Goal: Task Accomplishment & Management: Manage account settings

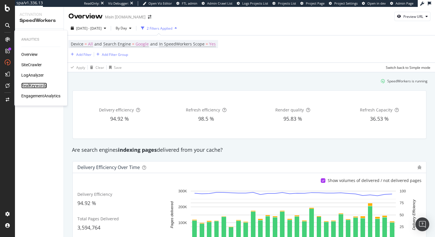
click at [35, 84] on div "RealKeywords" at bounding box center [34, 86] width 26 height 6
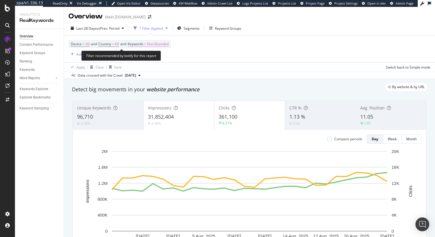
click at [153, 44] on span "Non-Branded" at bounding box center [158, 44] width 22 height 8
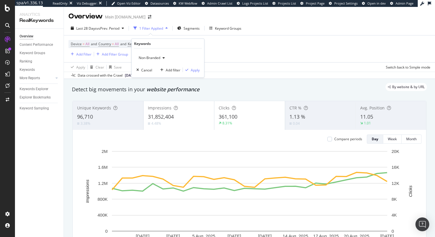
click at [152, 55] on span "Non-Branded" at bounding box center [148, 57] width 24 height 5
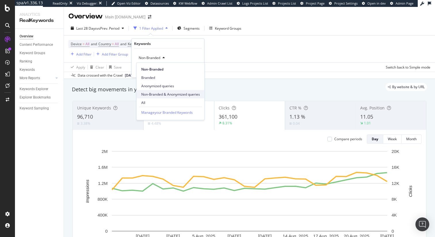
click at [161, 92] on span "Non-Branded & Anonymized queries" at bounding box center [170, 93] width 59 height 5
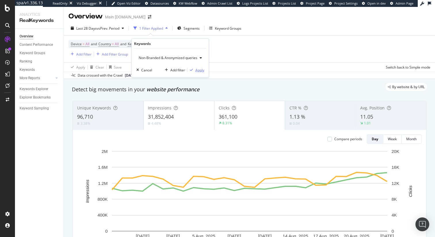
click at [199, 69] on div "Apply" at bounding box center [199, 69] width 9 height 5
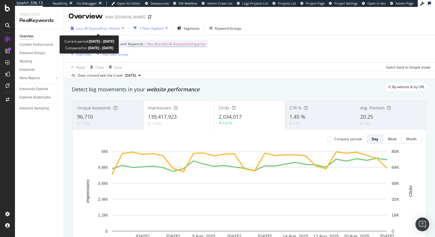
click at [122, 27] on div "button" at bounding box center [122, 27] width 7 height 3
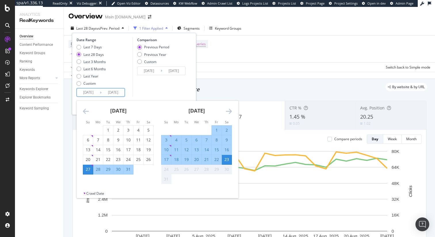
click at [93, 93] on input "2025/07/27" at bounding box center [88, 92] width 23 height 8
click at [86, 110] on icon "Move backward to switch to the previous month." at bounding box center [86, 111] width 6 height 7
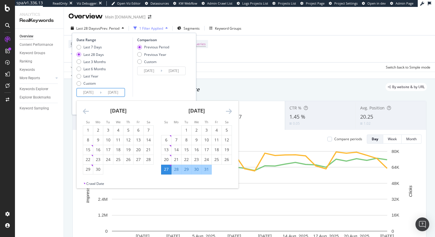
click at [86, 110] on icon "Move backward to switch to the previous month." at bounding box center [86, 111] width 6 height 7
click at [120, 140] on div "7" at bounding box center [118, 140] width 10 height 6
type input "2025/05/07"
type input "2025/01/18"
type input "2025/05/06"
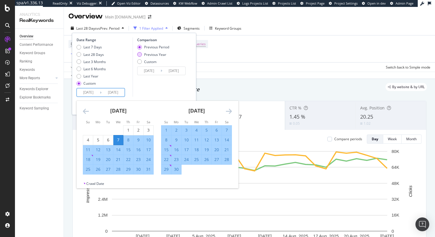
click at [156, 55] on div "Previous Year" at bounding box center [155, 54] width 22 height 5
type input "2024/05/08"
type input "2024/08/24"
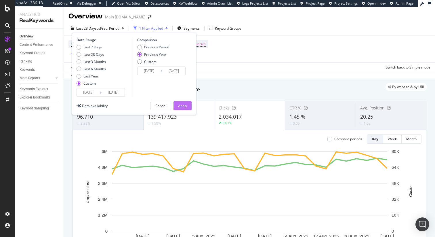
click at [180, 106] on div "Apply" at bounding box center [182, 105] width 9 height 5
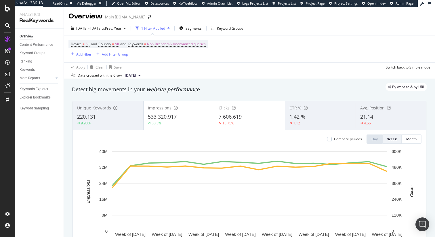
click at [131, 92] on div "Detect big movements in your website performance" at bounding box center [249, 89] width 355 height 7
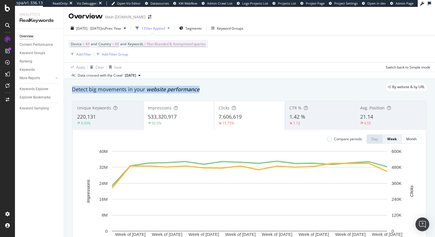
click at [131, 92] on div "Detect big movements in your website performance" at bounding box center [249, 89] width 355 height 7
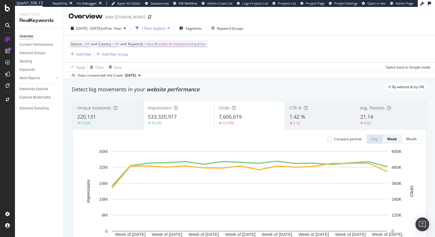
click at [142, 90] on div "By website & by URL" at bounding box center [246, 87] width 361 height 8
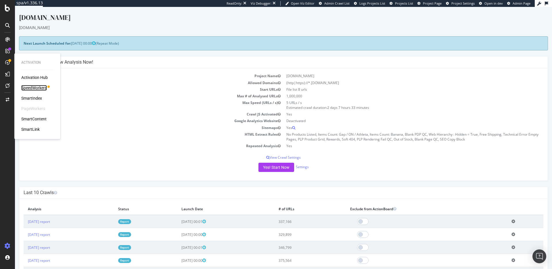
click at [31, 88] on div "SpeedWorkers" at bounding box center [34, 88] width 26 height 6
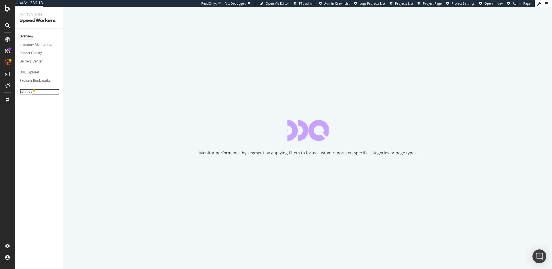
click at [26, 92] on div "Settings" at bounding box center [26, 92] width 13 height 6
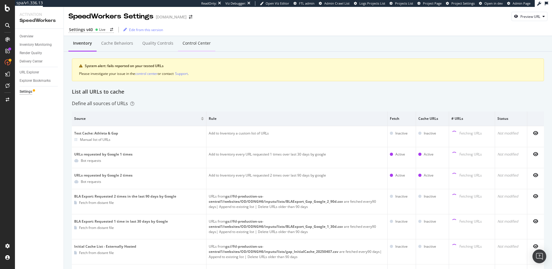
click at [196, 43] on div "Control Center" at bounding box center [197, 43] width 28 height 6
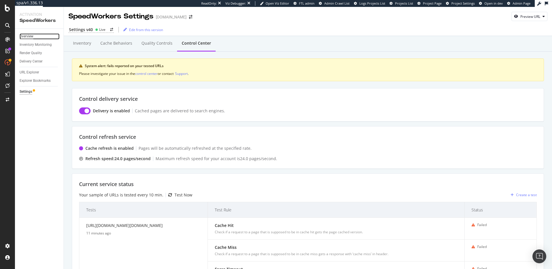
click at [29, 35] on div "Overview" at bounding box center [27, 36] width 14 height 6
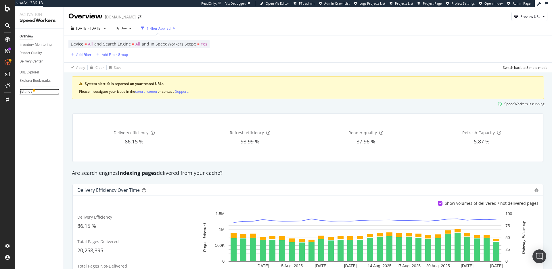
click at [27, 89] on div "Settings" at bounding box center [26, 92] width 13 height 6
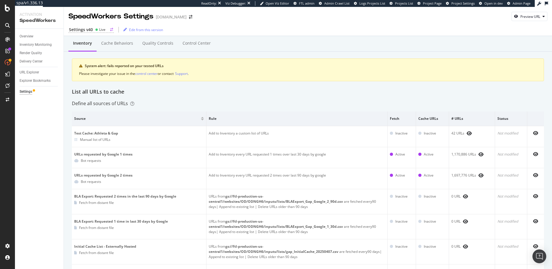
click at [98, 30] on div "Live" at bounding box center [100, 29] width 10 height 5
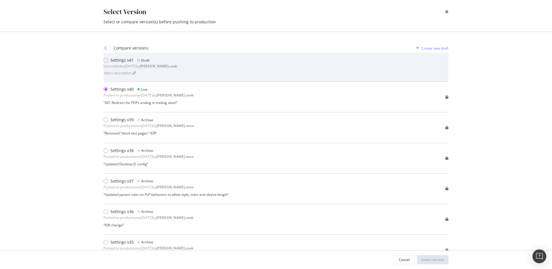
click at [220, 65] on div "Settings v41 Draft Last edited on 2025 Aug 7th by steven.cook Add a description" at bounding box center [276, 67] width 345 height 20
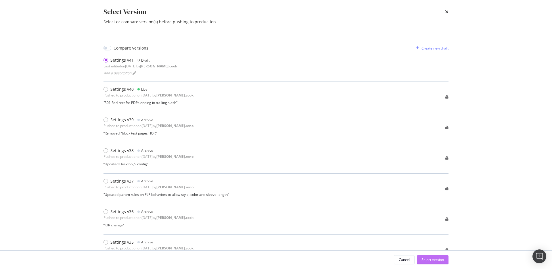
click at [429, 260] on div "Select version" at bounding box center [432, 259] width 22 height 5
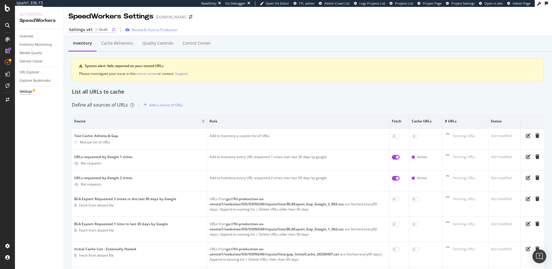
click at [92, 29] on div "Settings v41 Draft" at bounding box center [91, 30] width 47 height 6
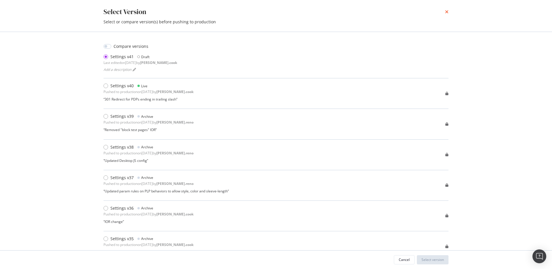
click at [445, 13] on icon "times" at bounding box center [446, 11] width 3 height 5
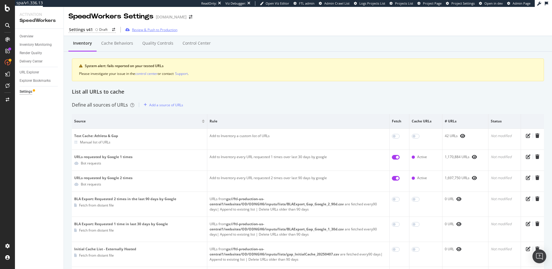
click at [160, 29] on div "Review & Push to Production" at bounding box center [154, 29] width 45 height 5
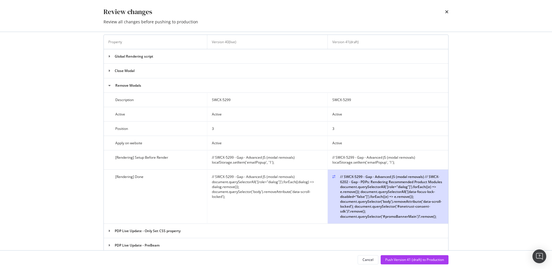
scroll to position [1582, 0]
click at [447, 11] on icon "times" at bounding box center [446, 11] width 3 height 5
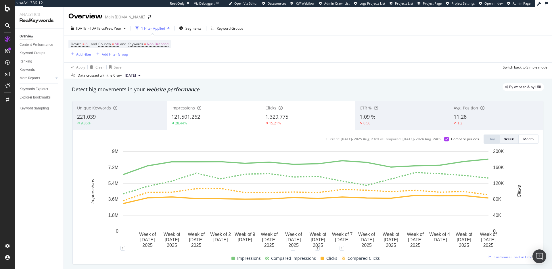
click at [293, 62] on div "Apply Clear Save Switch back to Simple mode" at bounding box center [308, 66] width 488 height 9
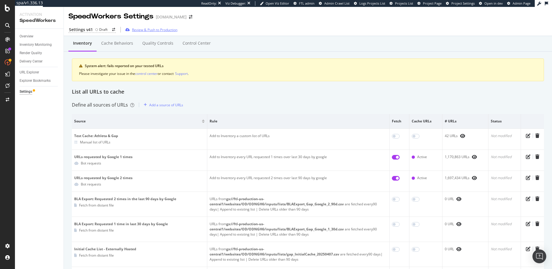
click at [146, 27] on div "Review & Push to Production" at bounding box center [154, 29] width 45 height 5
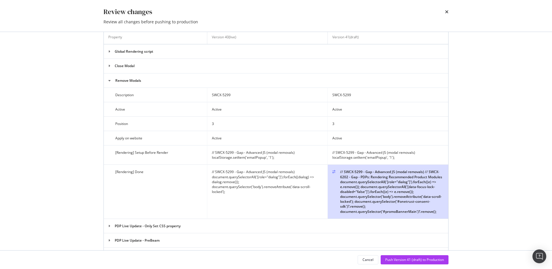
scroll to position [1587, 0]
click at [414, 259] on div "Push Version 41 (draft) to Production" at bounding box center [414, 259] width 59 height 5
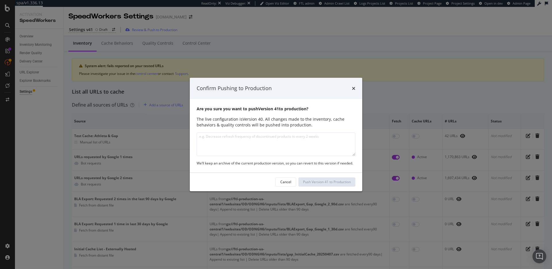
click at [263, 137] on textarea "modal" at bounding box center [276, 144] width 159 height 24
click at [289, 140] on textarea "modal" at bounding box center [276, 144] width 159 height 24
type textarea "Added"
type textarea "update"
click at [333, 145] on textarea "Updated vid param rules and JS config to render recommended products on PDPs" at bounding box center [276, 144] width 159 height 24
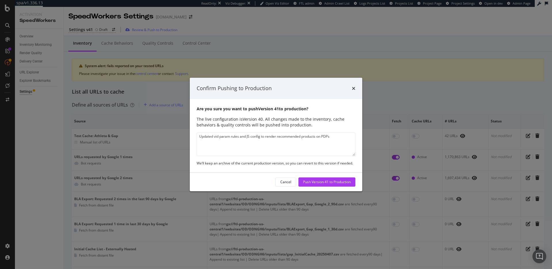
click at [342, 147] on textarea "Updated vid param rules and JS config to render recommended products on PDPs" at bounding box center [276, 144] width 159 height 24
type textarea "Updated vid param rules and JS config to render recommended products on PDPs"
click at [315, 182] on div "Push Version 41 to Production" at bounding box center [327, 181] width 48 height 5
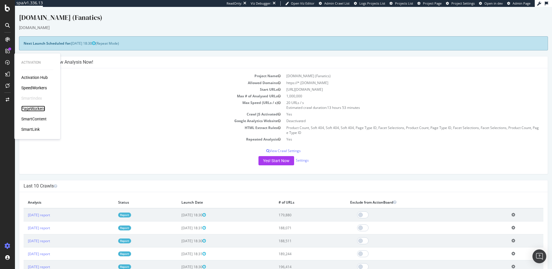
click at [36, 109] on div "PageWorkers" at bounding box center [33, 109] width 24 height 6
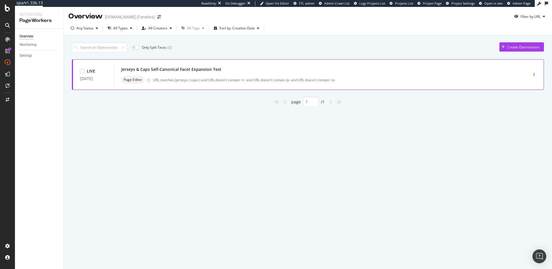
click at [190, 68] on div "Jerseys & Caps Self-Canonical Facet Expansion Test" at bounding box center [171, 69] width 100 height 6
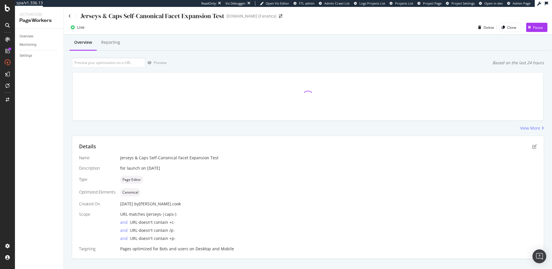
scroll to position [10, 0]
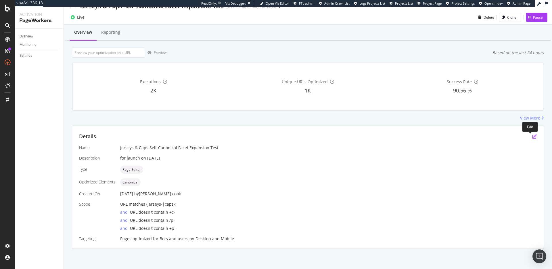
click at [532, 135] on icon "pen-to-square" at bounding box center [534, 136] width 5 height 5
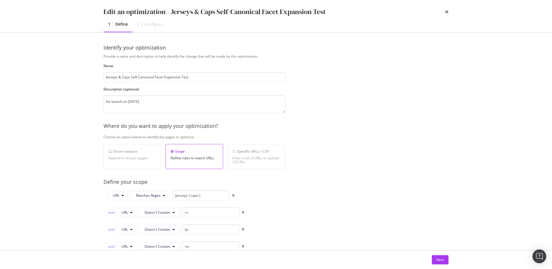
click at [148, 26] on div "Configure" at bounding box center [153, 25] width 19 height 6
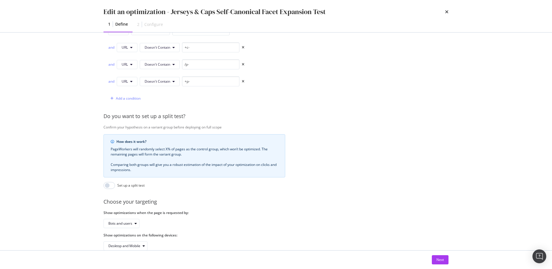
scroll to position [181, 0]
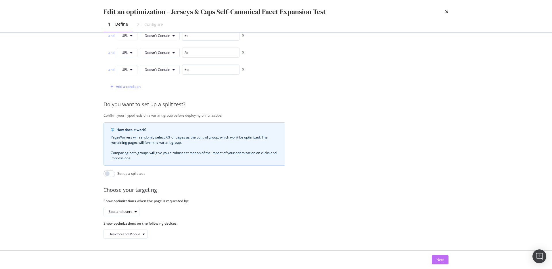
click at [441, 259] on div "Next" at bounding box center [439, 259] width 7 height 5
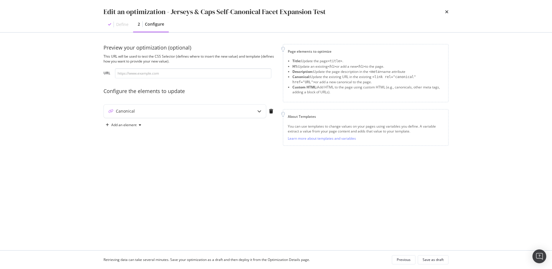
scroll to position [0, 0]
click at [167, 111] on div "Canonical" at bounding box center [173, 111] width 139 height 6
click at [326, 200] on div "Page elements to optimize Title: Update the page <title> . H1: Update an existi…" at bounding box center [366, 123] width 166 height 158
click at [401, 206] on div "Preview your optimization (optional) This URL will be used to test the CSS Sele…" at bounding box center [276, 129] width 345 height 170
click at [84, 50] on div "Edit an optimization - Jerseys & Caps Self-Canonical Facet Expansion Test Defin…" at bounding box center [276, 134] width 552 height 269
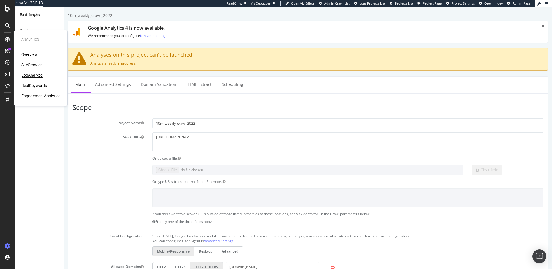
click at [34, 74] on div "LogAnalyzer" at bounding box center [32, 75] width 22 height 6
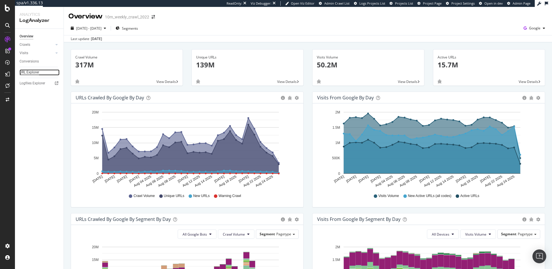
click at [32, 72] on div "URL Explorer" at bounding box center [30, 72] width 20 height 6
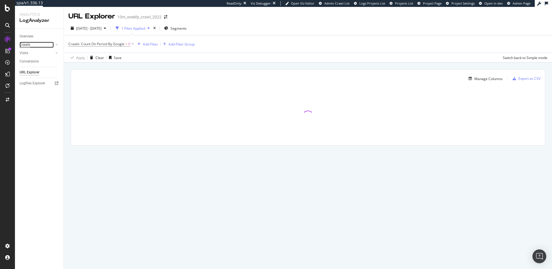
click at [27, 45] on div "Crawls" at bounding box center [25, 45] width 11 height 6
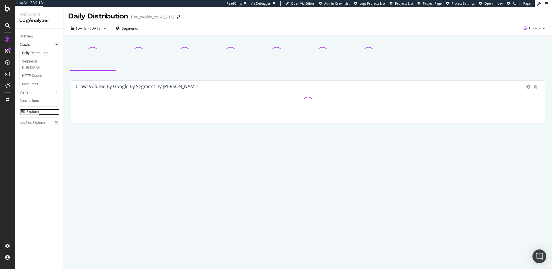
click at [33, 110] on div "URL Explorer" at bounding box center [30, 112] width 20 height 6
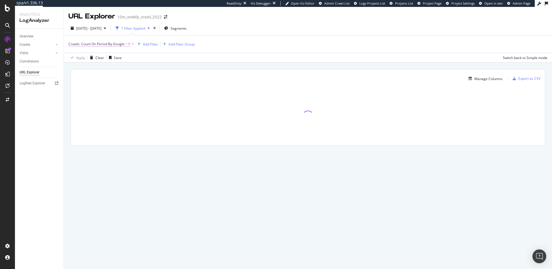
click at [110, 43] on span "Crawls: Count On Period By Google" at bounding box center [96, 43] width 56 height 5
click at [72, 42] on icon at bounding box center [72, 43] width 2 height 3
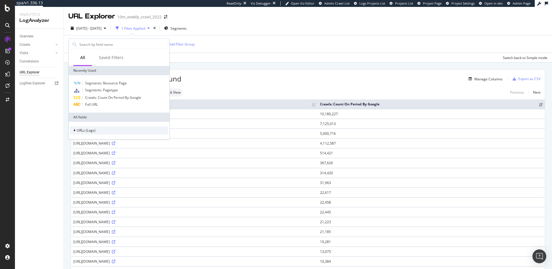
click at [92, 125] on div "URLs (Logs)" at bounding box center [119, 130] width 101 height 17
click at [90, 131] on span "URLs (Logs)" at bounding box center [86, 130] width 19 height 5
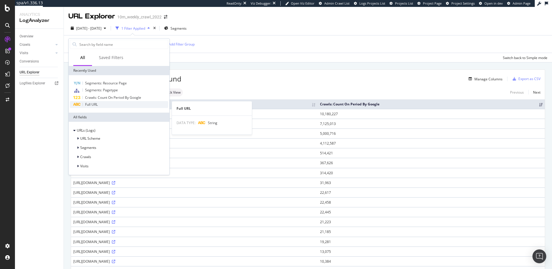
click at [99, 103] on div "Full URL" at bounding box center [119, 104] width 98 height 7
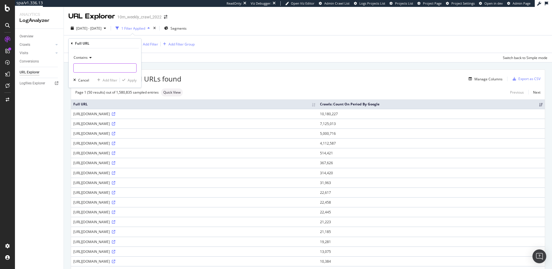
click at [92, 66] on input "text" at bounding box center [105, 67] width 63 height 9
type input "?"
click at [135, 79] on div "Apply" at bounding box center [132, 80] width 9 height 5
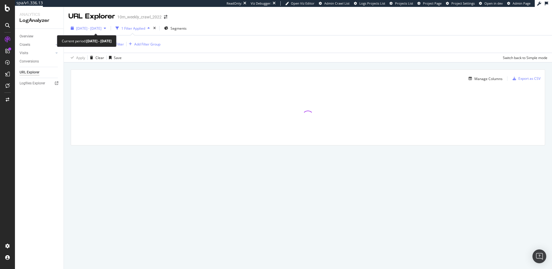
click at [101, 27] on span "[DATE] - [DATE]" at bounding box center [88, 28] width 25 height 5
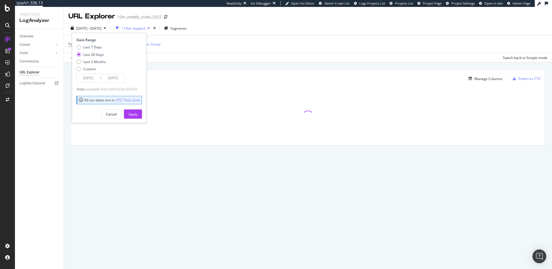
click at [93, 78] on input "[DATE]" at bounding box center [88, 78] width 23 height 8
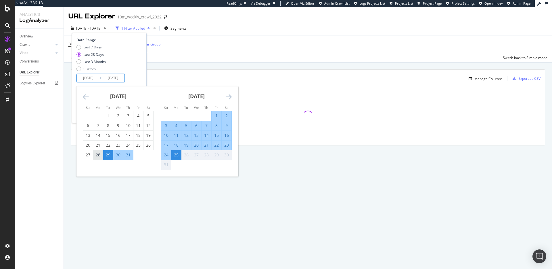
click at [98, 155] on div "28" at bounding box center [98, 155] width 10 height 6
type input "2025/07/28"
click at [98, 155] on div "28" at bounding box center [98, 155] width 10 height 6
type input "2025/07/28"
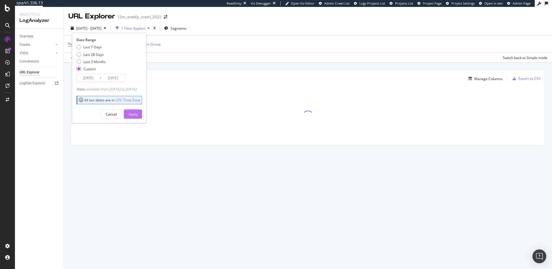
click at [142, 114] on button "Apply" at bounding box center [133, 113] width 18 height 9
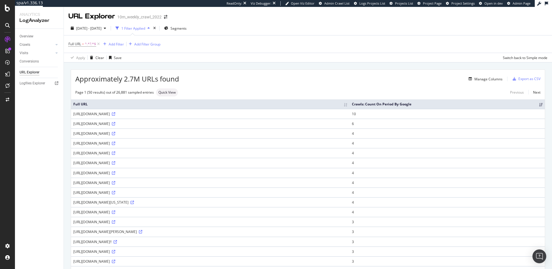
click at [347, 234] on div "https://www.realtor.com/realestateandhomes-detail/28-Marshall-Dr_Enfield_CT_060…" at bounding box center [210, 231] width 274 height 5
click at [369, 73] on div "Approximately 2.7M URLs found Manage Columns Export as CSV" at bounding box center [308, 77] width 474 height 14
click at [241, 74] on div "Approximately 2.7M URLs found Manage Columns Export as CSV" at bounding box center [308, 77] width 474 height 14
click at [87, 43] on span "^.*?.*$" at bounding box center [90, 44] width 11 height 8
click at [205, 44] on div "Full URL = ^.*?.*$ Add Filter Add Filter Group" at bounding box center [307, 43] width 479 height 17
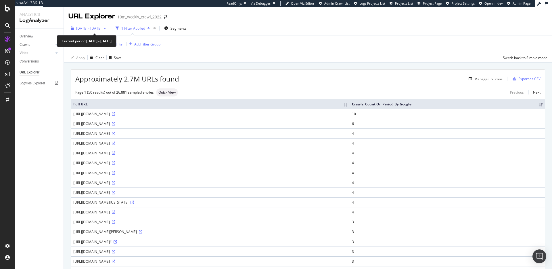
click at [97, 28] on span "2025 Jul. 28th - Jul. 28th" at bounding box center [88, 28] width 25 height 5
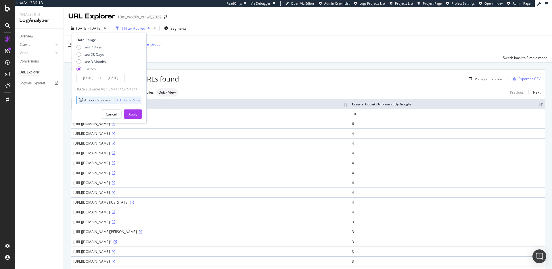
click at [90, 78] on input "2025/07/28" at bounding box center [88, 78] width 23 height 8
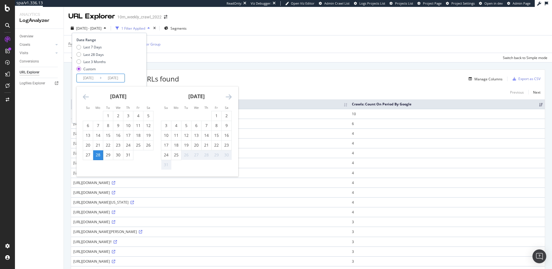
click at [88, 95] on icon "Move backward to switch to the previous month." at bounding box center [86, 96] width 6 height 7
click at [168, 154] on div "27" at bounding box center [166, 155] width 10 height 6
type input "2025/07/27"
click at [165, 155] on div "27" at bounding box center [166, 155] width 10 height 6
type input "2025/07/27"
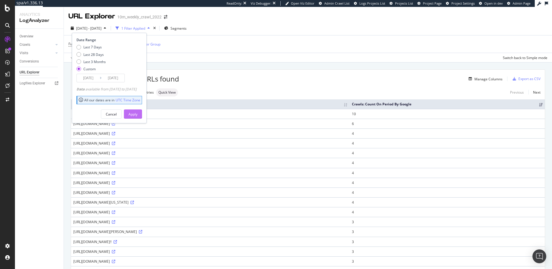
click at [137, 115] on div "Apply" at bounding box center [133, 114] width 9 height 5
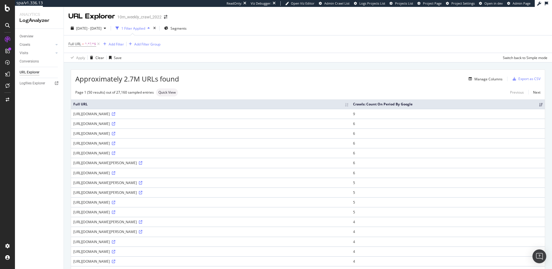
click at [206, 116] on div "https://www.realtor.com/realestateagents//searchresults?city=STERLING&state_cod…" at bounding box center [210, 113] width 275 height 5
click at [213, 116] on div "https://www.realtor.com/realestateagents//searchresults?city=STERLING&state_cod…" at bounding box center [210, 113] width 275 height 5
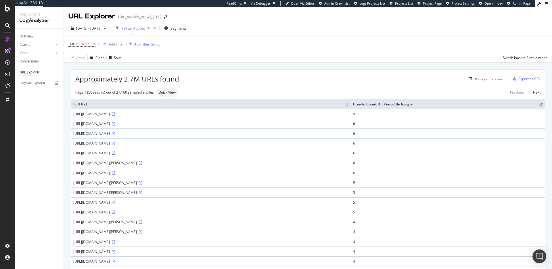
click at [213, 116] on div "https://www.realtor.com/realestateagents//searchresults?city=STERLING&state_cod…" at bounding box center [210, 113] width 275 height 5
click at [211, 116] on div "https://www.realtor.com/realestateagents//searchresults?city=STERLING&state_cod…" at bounding box center [210, 113] width 275 height 5
click at [95, 26] on span "2025 Jul. 27th - Jul. 27th" at bounding box center [88, 28] width 25 height 5
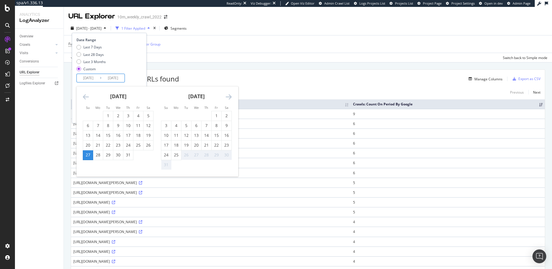
click at [91, 80] on input "2025/07/27" at bounding box center [88, 78] width 23 height 8
click at [151, 145] on div "26" at bounding box center [148, 145] width 10 height 6
type input "2025/07/26"
click at [149, 146] on div "26" at bounding box center [148, 145] width 10 height 6
type input "2025/07/26"
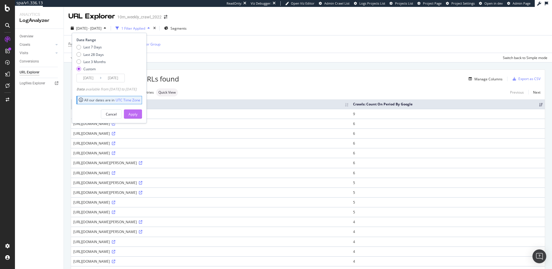
click at [137, 115] on div "Apply" at bounding box center [133, 114] width 9 height 5
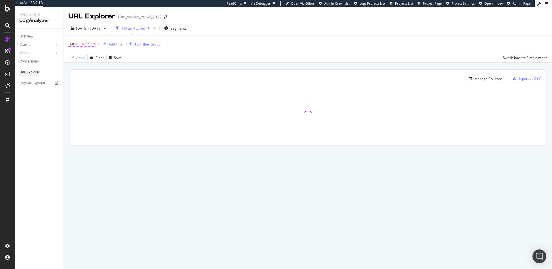
click at [88, 43] on span "^.*?.*$" at bounding box center [90, 44] width 11 height 8
click at [213, 66] on div "Manage Columns Export as CSV Full URL Crawls: Count On Period By Google" at bounding box center [308, 113] width 488 height 103
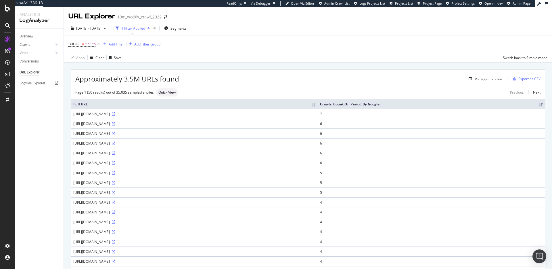
click at [241, 82] on div "Manage Columns" at bounding box center [340, 78] width 323 height 7
click at [118, 43] on div "Add Filter" at bounding box center [116, 44] width 15 height 5
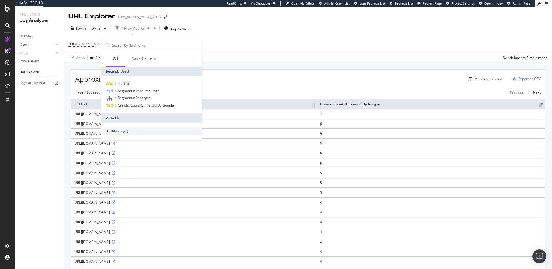
click at [131, 130] on div "URLs (Logs)" at bounding box center [152, 131] width 98 height 8
click at [139, 43] on input "text" at bounding box center [156, 45] width 89 height 9
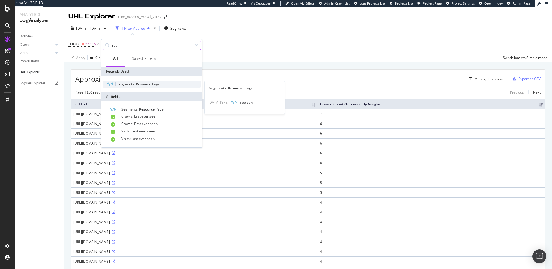
type input "res"
click at [150, 84] on span "Resource" at bounding box center [144, 83] width 16 height 5
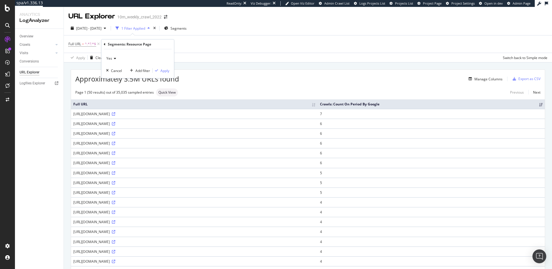
click at [111, 58] on span "Yes" at bounding box center [109, 58] width 6 height 5
click at [124, 80] on div "No" at bounding box center [139, 77] width 62 height 7
click at [167, 71] on div "Apply" at bounding box center [164, 70] width 9 height 5
click at [179, 45] on div "Add Filter" at bounding box center [180, 44] width 15 height 5
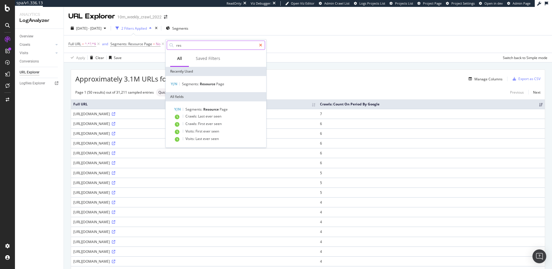
click at [260, 44] on icon at bounding box center [260, 45] width 3 height 4
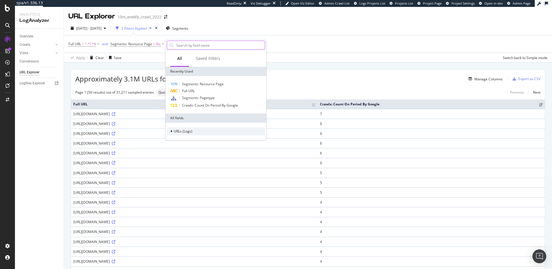
click at [204, 129] on div "URLs (Logs)" at bounding box center [216, 131] width 98 height 8
click at [207, 138] on div "URL Scheme" at bounding box center [216, 139] width 98 height 8
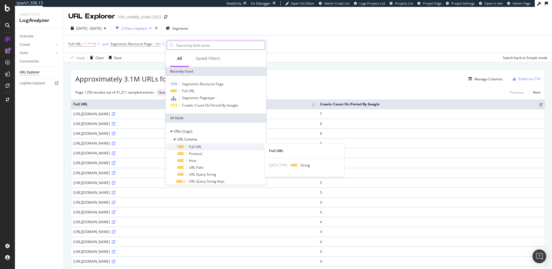
click at [210, 145] on div "Full URL" at bounding box center [221, 146] width 88 height 7
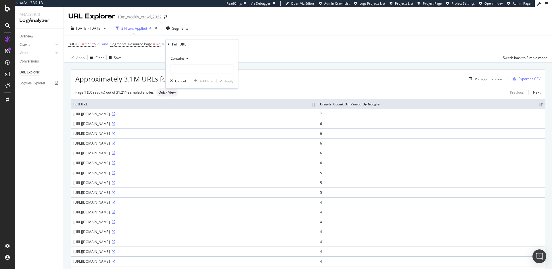
click at [181, 56] on span "Contains" at bounding box center [177, 58] width 14 height 5
click at [190, 120] on span "Doesn't contain" at bounding box center [185, 122] width 25 height 5
click at [205, 70] on input "text" at bounding box center [201, 68] width 63 height 9
type input "/api/"
click at [231, 82] on div "Apply" at bounding box center [229, 80] width 9 height 5
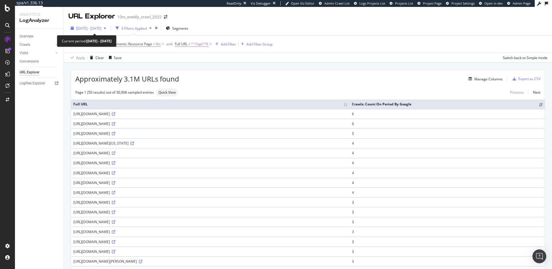
click at [101, 27] on span "2025 Jul. 26th - Jul. 26th" at bounding box center [88, 28] width 25 height 5
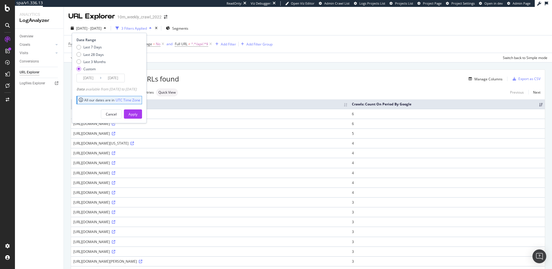
click at [90, 78] on input "2025/07/26" at bounding box center [88, 78] width 23 height 8
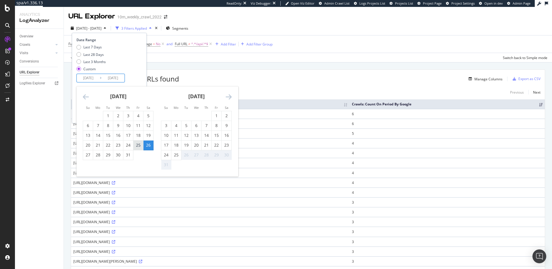
click at [137, 145] on div "25" at bounding box center [138, 145] width 10 height 6
type input "2025/07/25"
click at [138, 146] on div "25" at bounding box center [138, 145] width 10 height 6
type input "2025/07/25"
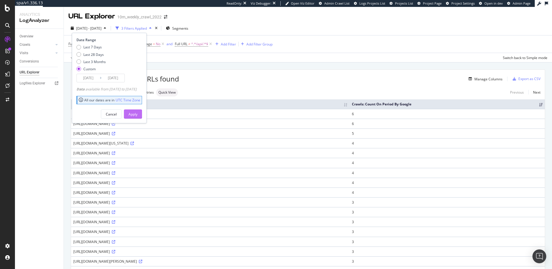
click at [137, 113] on div "Apply" at bounding box center [133, 114] width 9 height 5
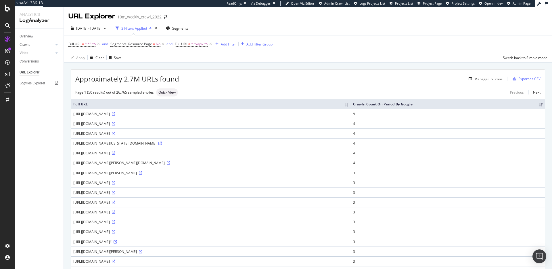
click at [249, 175] on div "https://www.realtor.com/news/celebrity-real-estate/manny-machado-buys-coral-gab…" at bounding box center [210, 172] width 275 height 5
click at [252, 175] on div "https://www.realtor.com/news/celebrity-real-estate/manny-machado-buys-coral-gab…" at bounding box center [210, 172] width 275 height 5
click at [251, 175] on div "https://www.realtor.com/news/celebrity-real-estate/manny-machado-buys-coral-gab…" at bounding box center [210, 172] width 275 height 5
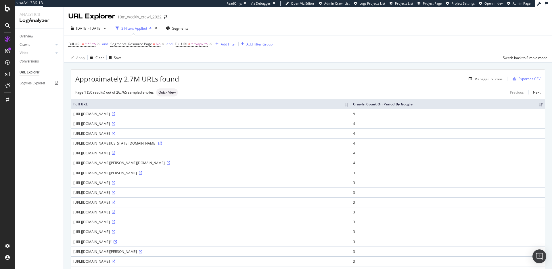
click at [251, 175] on div "https://www.realtor.com/news/celebrity-real-estate/manny-machado-buys-coral-gab…" at bounding box center [210, 172] width 275 height 5
click at [250, 175] on div "https://www.realtor.com/news/celebrity-real-estate/manny-machado-buys-coral-gab…" at bounding box center [210, 172] width 275 height 5
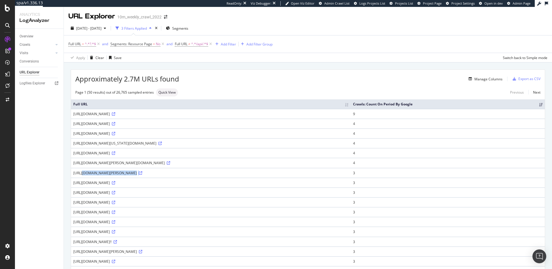
click at [250, 175] on div "https://www.realtor.com/news/celebrity-real-estate/manny-machado-buys-coral-gab…" at bounding box center [210, 172] width 275 height 5
click at [251, 175] on div "https://www.realtor.com/news/celebrity-real-estate/manny-machado-buys-coral-gab…" at bounding box center [210, 172] width 275 height 5
click at [257, 175] on div "https://www.realtor.com/news/celebrity-real-estate/manny-machado-buys-coral-gab…" at bounding box center [210, 172] width 275 height 5
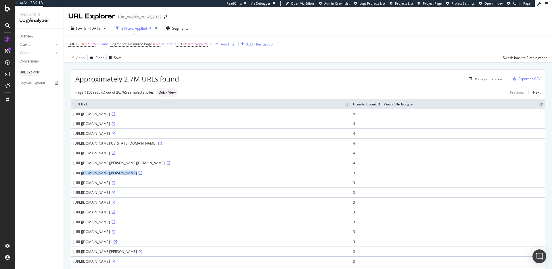
click at [257, 175] on div "https://www.realtor.com/news/celebrity-real-estate/manny-machado-buys-coral-gab…" at bounding box center [210, 172] width 275 height 5
click at [244, 175] on div "https://www.realtor.com/news/celebrity-real-estate/manny-machado-buys-coral-gab…" at bounding box center [210, 172] width 275 height 5
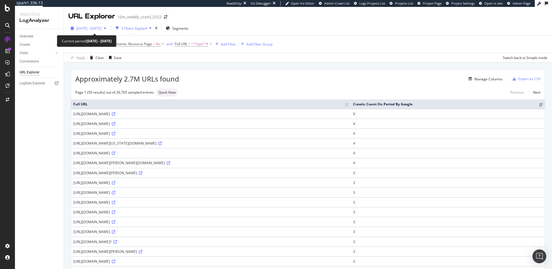
click at [99, 26] on span "2025 Jul. 25th - Jul. 25th" at bounding box center [88, 28] width 25 height 5
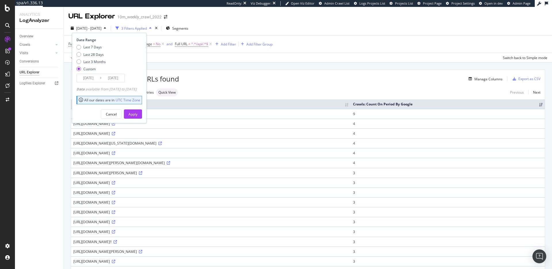
click at [87, 77] on input "2025/07/25" at bounding box center [88, 78] width 23 height 8
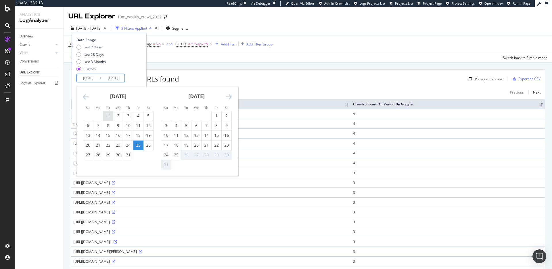
click at [106, 113] on div "1" at bounding box center [108, 116] width 10 height 6
type input "2025/07/01"
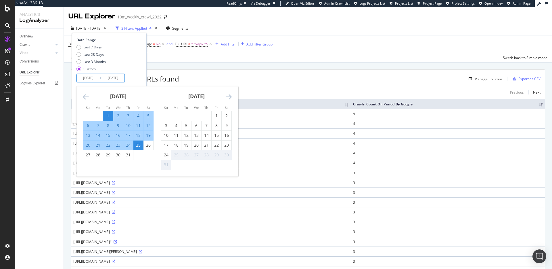
click at [129, 145] on div "24" at bounding box center [128, 145] width 10 height 6
type input "2025/07/24"
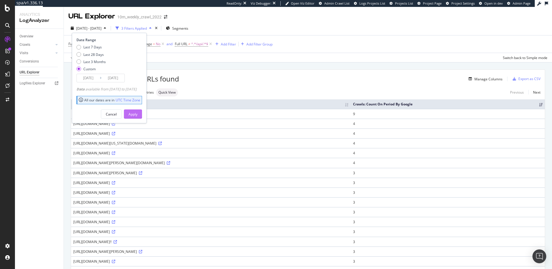
click at [137, 113] on div "Apply" at bounding box center [133, 114] width 9 height 5
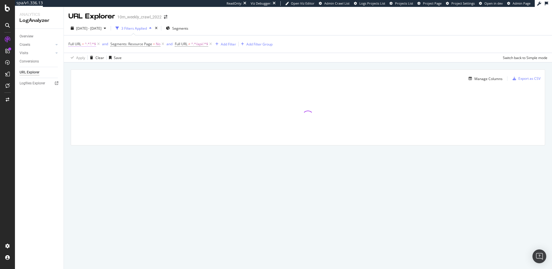
click at [90, 44] on span "^.*?.*$" at bounding box center [90, 44] width 11 height 8
click at [193, 68] on div "Manage Columns Export as CSV Full URL Crawls: Count On Period By Google" at bounding box center [308, 113] width 488 height 103
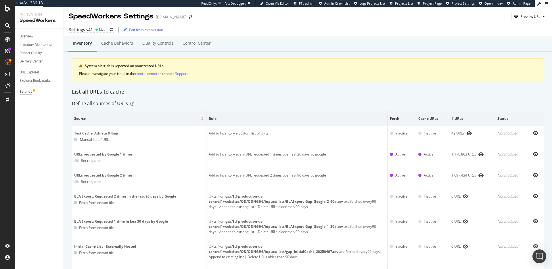
scroll to position [4, 0]
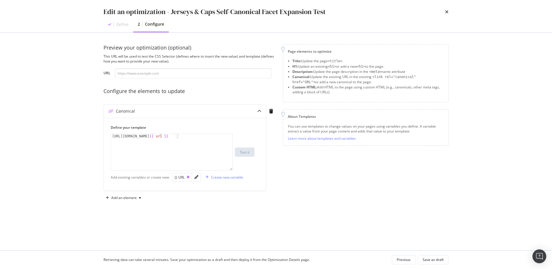
scroll to position [10, 0]
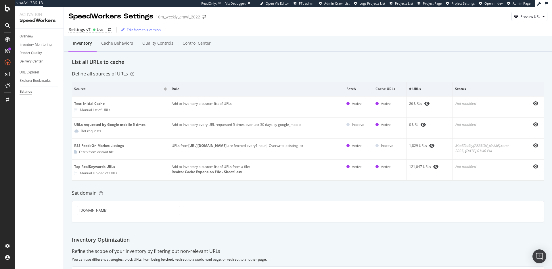
click at [282, 71] on div "Define all sources of URLs" at bounding box center [308, 73] width 472 height 7
click at [279, 70] on div "Define all sources of URLs" at bounding box center [308, 73] width 472 height 7
click at [278, 70] on div "Define all sources of URLs" at bounding box center [308, 73] width 472 height 7
click at [103, 31] on div "Settings v7 Live" at bounding box center [89, 30] width 43 height 6
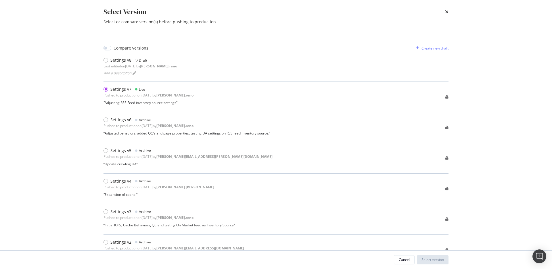
click at [450, 11] on div "Select Version Select or compare version(s) before pushing to production" at bounding box center [276, 16] width 368 height 32
click at [448, 12] on icon "times" at bounding box center [446, 11] width 3 height 5
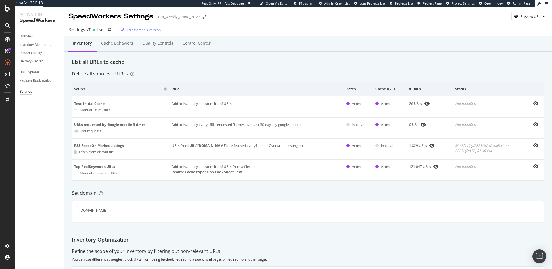
click at [217, 66] on div "List all URLs to cache" at bounding box center [308, 61] width 472 height 7
click at [236, 72] on div "Define all sources of URLs" at bounding box center [308, 73] width 472 height 7
click at [91, 29] on div "Settings v7 Live" at bounding box center [89, 30] width 43 height 6
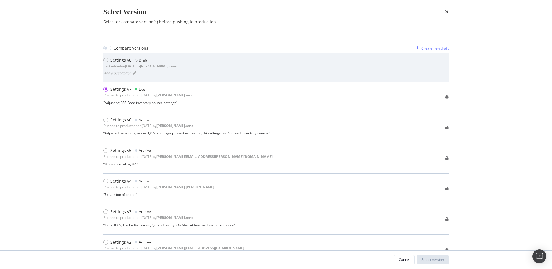
click at [205, 69] on div "Settings v8 Draft Last edited on 2025 Aug 26th by dan.reno Add a description" at bounding box center [276, 67] width 345 height 20
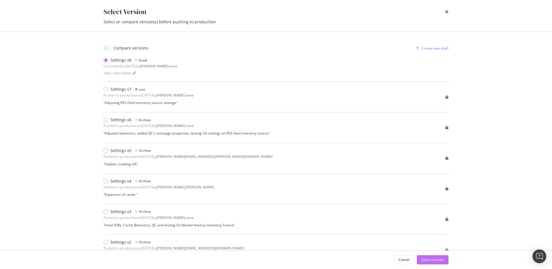
click at [427, 257] on div "Select version" at bounding box center [432, 259] width 22 height 5
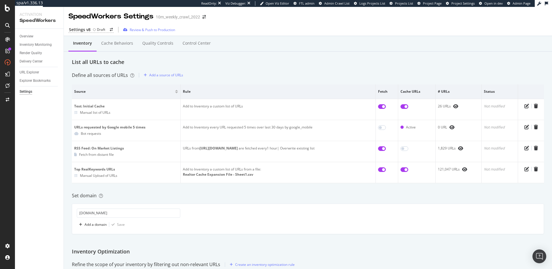
click at [312, 192] on div "Set domain" at bounding box center [308, 195] width 472 height 7
click at [171, 76] on div "Add a source of URLs" at bounding box center [166, 74] width 34 height 5
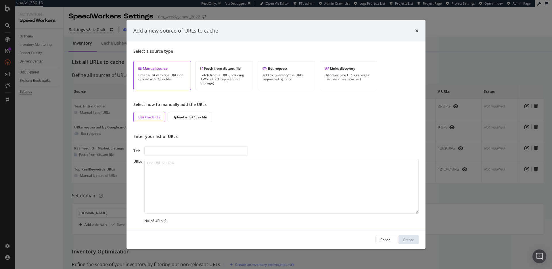
click at [178, 152] on input "modal" at bounding box center [196, 150] width 104 height 9
type input "RSS Feed:"
click at [226, 76] on div "Fetch from a URL (including AWS S3 or Google Cloud Storage)" at bounding box center [224, 79] width 48 height 12
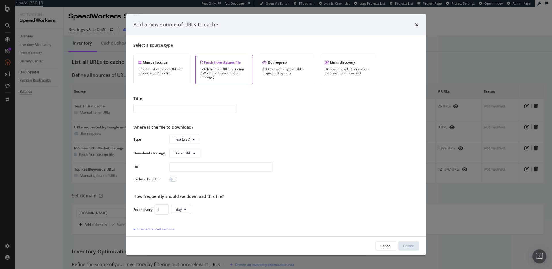
click at [177, 109] on input "modal" at bounding box center [185, 107] width 104 height 9
click at [182, 107] on input "RSS Feed: Sold" at bounding box center [185, 107] width 104 height 9
type input "RSS Feed: Sold Listings"
click at [195, 138] on button "Text (.csv)" at bounding box center [184, 138] width 30 height 9
click at [193, 160] on span "Sitemap (.xml)" at bounding box center [185, 160] width 23 height 5
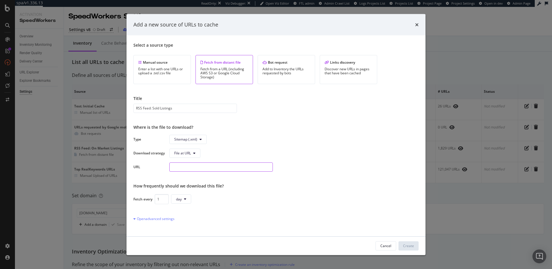
click at [200, 169] on input "modal" at bounding box center [221, 166] width 104 height 9
click at [199, 168] on input "modal" at bounding box center [221, 166] width 104 height 9
paste input "https://www.realtor.com/realestateandhomes-detail/sitemap-rss-sold/rss-sold-ind…"
type input "[URL][DOMAIN_NAME]"
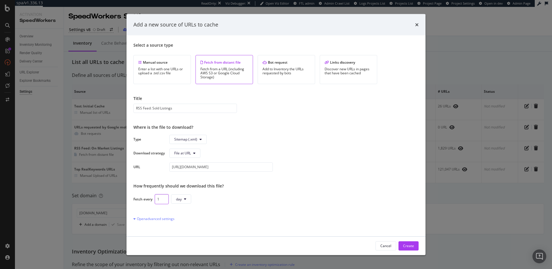
scroll to position [0, 0]
drag, startPoint x: 160, startPoint y: 200, endPoint x: 155, endPoint y: 200, distance: 4.3
click at [156, 200] on input "1" at bounding box center [162, 198] width 14 height 10
click at [181, 200] on span "day" at bounding box center [179, 198] width 6 height 5
click at [185, 219] on span "hour" at bounding box center [181, 220] width 11 height 5
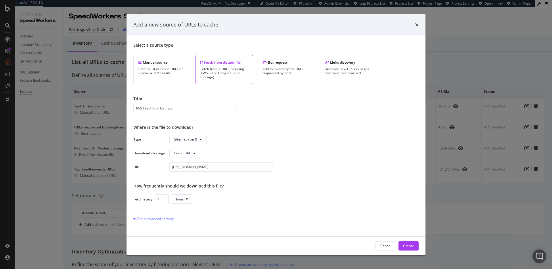
click at [220, 204] on div "Select a source type Manual source Enter a list with one URLs or upload a .txt/…" at bounding box center [275, 135] width 285 height 187
click at [162, 219] on div "Open advanced settings" at bounding box center [153, 218] width 41 height 5
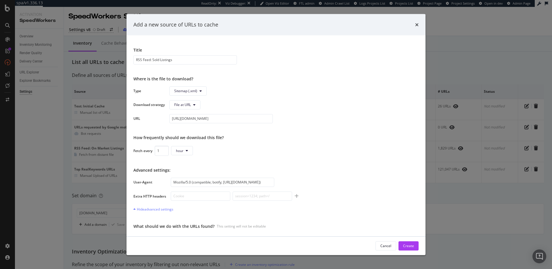
scroll to position [76, 0]
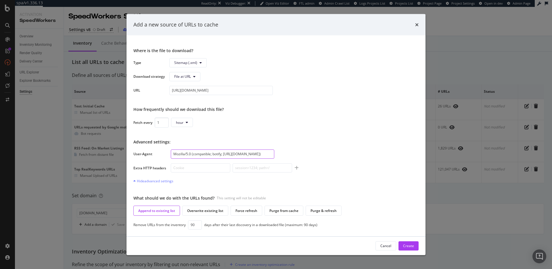
click at [227, 153] on input "Mozilla/5.0 (compatible; botify; http://botify.com)" at bounding box center [223, 153] width 104 height 9
paste input "ActivationCaching"
type input "Mozilla/5.0 (compatible; ActivationCaching)"
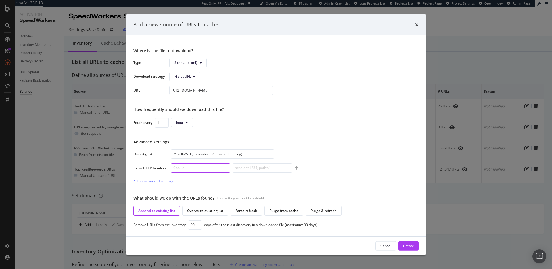
click at [199, 167] on input "modal" at bounding box center [201, 167] width 60 height 9
paste input "x-kasada-access-token"
type input "x-kasada-access-token"
click at [259, 167] on input "modal" at bounding box center [263, 167] width 60 height 9
paste input "d304669c-1a3e-4c9d-a0b6-d24556746263"
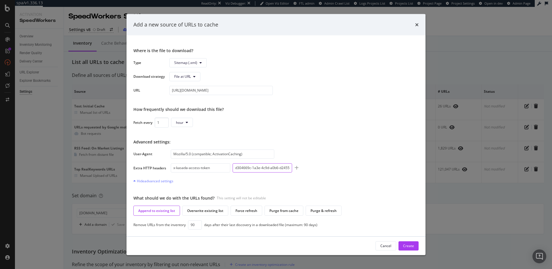
scroll to position [0, 13]
type input "d304669c-1a3e-4c9d-a0b6-d24556746263"
click at [192, 211] on div "Overwrite existing list" at bounding box center [205, 210] width 36 height 5
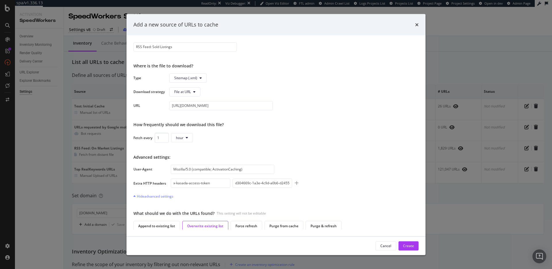
scroll to position [63, 0]
click at [407, 244] on div "Create" at bounding box center [408, 245] width 11 height 5
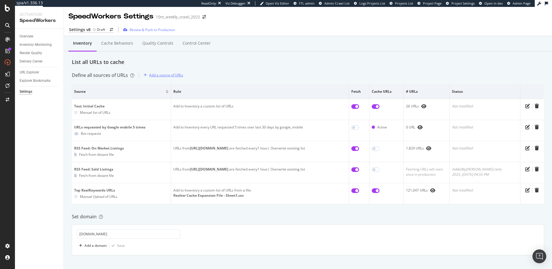
click at [173, 72] on div "Add a source of URLs" at bounding box center [166, 74] width 34 height 5
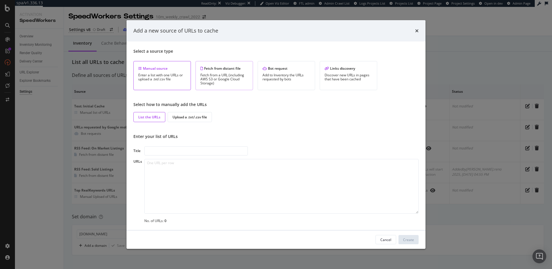
click at [211, 73] on div "Fetch from a URL (including AWS S3 or Google Cloud Storage)" at bounding box center [224, 79] width 48 height 12
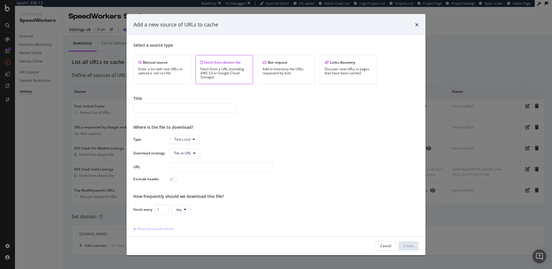
click at [169, 109] on input "modal" at bounding box center [185, 107] width 104 height 9
type input "RSS Feed: New Listings"
click at [193, 138] on icon "modal" at bounding box center [194, 138] width 2 height 3
click at [193, 158] on span "Sitemap (.xml)" at bounding box center [185, 160] width 23 height 5
click at [204, 166] on input "modal" at bounding box center [221, 166] width 104 height 9
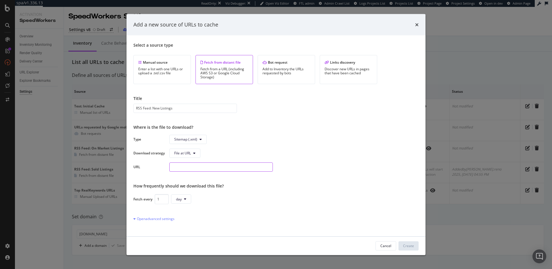
paste input "[URL][DOMAIN_NAME]"
type input "[URL][DOMAIN_NAME]"
click at [168, 217] on div "Open advanced settings" at bounding box center [153, 218] width 41 height 5
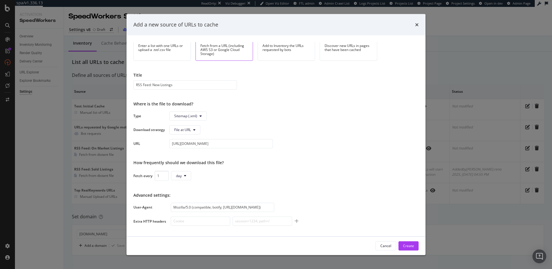
scroll to position [52, 0]
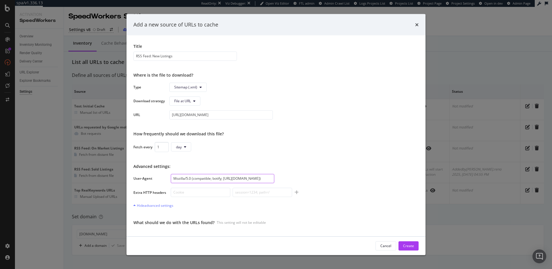
click at [218, 176] on input "Mozilla/5.0 (compatible; botify; http://botify.com)" at bounding box center [223, 177] width 104 height 9
paste input "ActivationCaching"
type input "Mozilla/5.0 (compatible; ActivationCaching)"
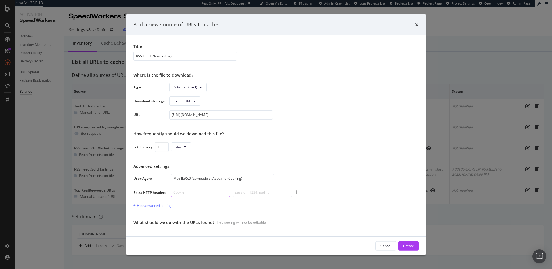
click at [200, 193] on input "modal" at bounding box center [201, 191] width 60 height 9
paste input "x-kasada-access-token"
type input "x-kasada-access-token"
click at [258, 193] on input "modal" at bounding box center [263, 191] width 60 height 9
paste input "d304669c-1a3e-4c9d-a0b6-d24556746263"
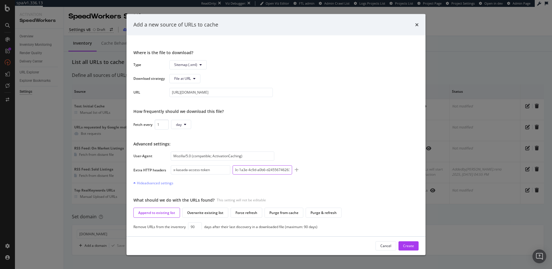
scroll to position [76, 0]
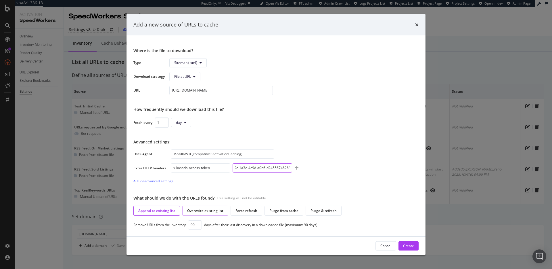
type input "d304669c-1a3e-4c9d-a0b6-d24556746263"
click at [203, 209] on div "Overwrite existing list" at bounding box center [205, 210] width 36 height 5
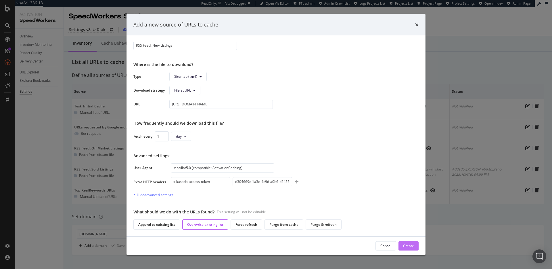
click at [408, 244] on div "Create" at bounding box center [408, 245] width 11 height 5
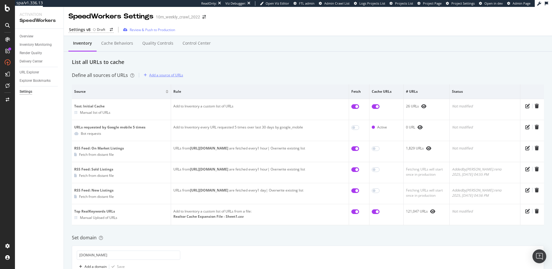
click at [164, 74] on div "Add a source of URLs" at bounding box center [166, 74] width 34 height 5
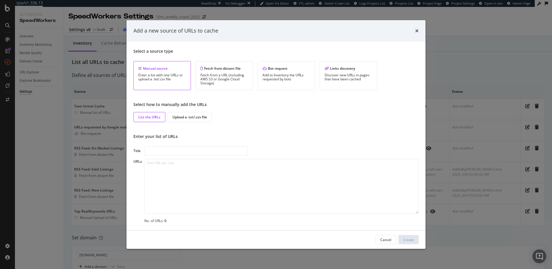
click at [177, 146] on input "modal" at bounding box center [196, 150] width 104 height 9
type input "R"
click at [208, 78] on div "Fetch from a URL (including AWS S3 or Google Cloud Storage)" at bounding box center [224, 79] width 48 height 12
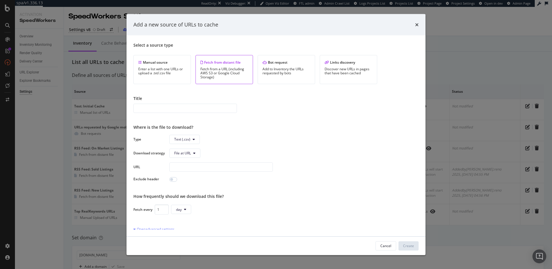
click at [158, 107] on input "modal" at bounding box center [185, 107] width 104 height 9
type input "RSS Feed: Price Index"
click at [191, 140] on button "Text (.csv)" at bounding box center [184, 138] width 30 height 9
click at [194, 160] on span "Sitemap (.xml)" at bounding box center [185, 160] width 23 height 5
click at [192, 152] on button "File at URL" at bounding box center [184, 152] width 31 height 9
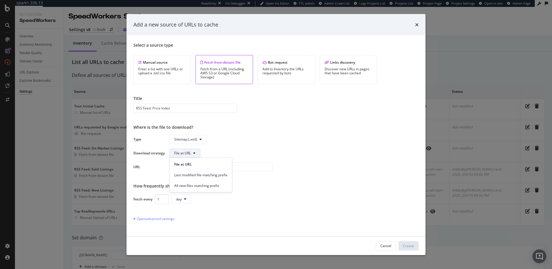
click at [192, 152] on button "File at URL" at bounding box center [184, 152] width 31 height 9
click at [197, 165] on input "modal" at bounding box center [221, 166] width 104 height 9
click at [206, 166] on input "modal" at bounding box center [221, 166] width 104 height 9
paste input "[URL][DOMAIN_NAME]"
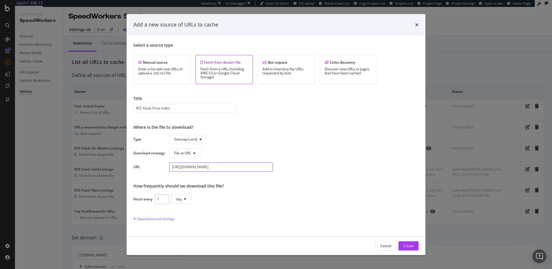
type input "[URL][DOMAIN_NAME]"
click at [160, 199] on input "1" at bounding box center [162, 198] width 14 height 10
click at [184, 198] on icon "modal" at bounding box center [185, 198] width 2 height 3
click at [189, 219] on div "hour" at bounding box center [181, 221] width 20 height 8
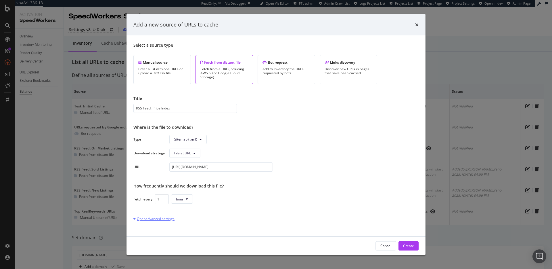
click at [170, 217] on div "Open advanced settings" at bounding box center [153, 218] width 41 height 5
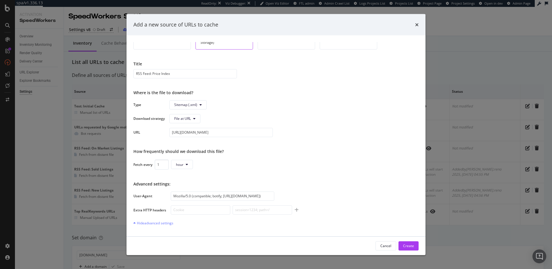
scroll to position [76, 0]
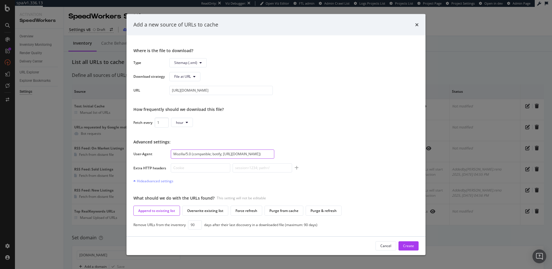
click at [220, 153] on input "Mozilla/5.0 (compatible; botify; http://botify.com)" at bounding box center [223, 153] width 104 height 9
paste input "ActivationCaching"
type input "Mozilla/5.0 (compatible; ActivationCaching)"
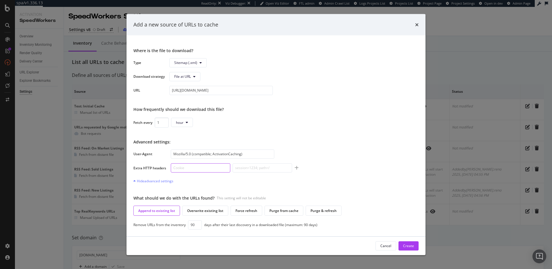
click at [195, 168] on input "modal" at bounding box center [201, 167] width 60 height 9
paste input "x-kasada-access-token"
type input "x-kasada-access-token"
click at [262, 168] on input "modal" at bounding box center [263, 167] width 60 height 9
paste input "d304669c-1a3e-4c9d-a0b6-d24556746263"
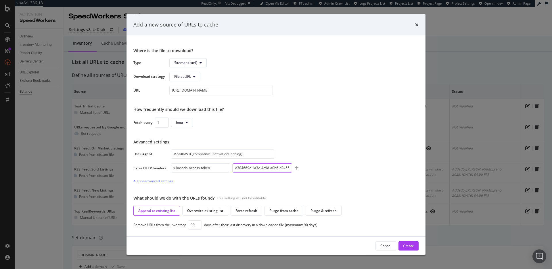
scroll to position [0, 13]
type input "d304669c-1a3e-4c9d-a0b6-d24556746263"
drag, startPoint x: 206, startPoint y: 208, endPoint x: 241, endPoint y: 212, distance: 35.0
click at [206, 208] on div "Overwrite existing list" at bounding box center [205, 210] width 36 height 5
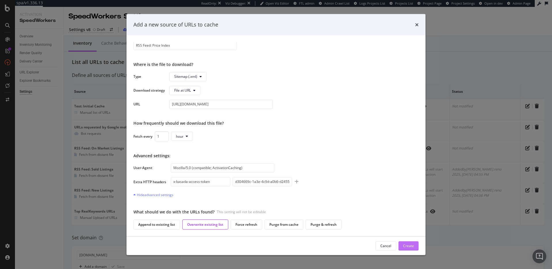
click at [405, 245] on div "Create" at bounding box center [408, 245] width 11 height 5
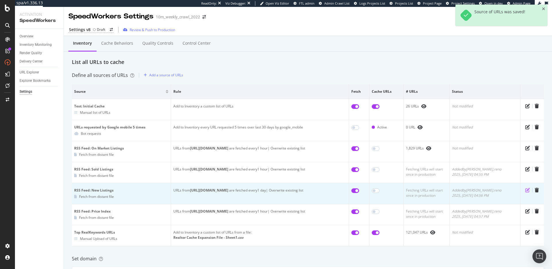
click at [525, 190] on icon "pen-to-square" at bounding box center [527, 189] width 5 height 5
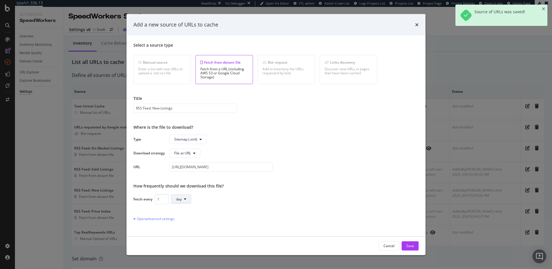
click at [179, 200] on span "day" at bounding box center [179, 198] width 6 height 5
click at [188, 221] on div "hour" at bounding box center [181, 221] width 20 height 8
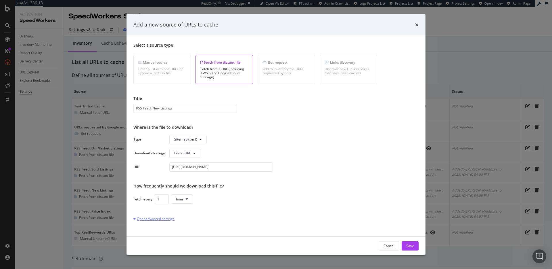
click at [160, 219] on div "Open advanced settings" at bounding box center [153, 218] width 41 height 5
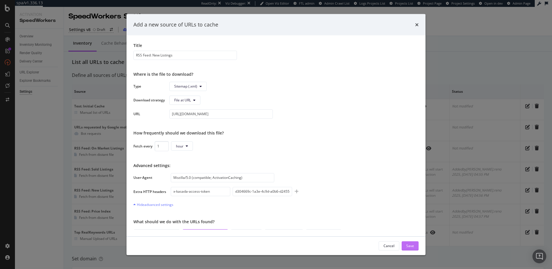
click at [413, 245] on div "Save" at bounding box center [410, 245] width 8 height 5
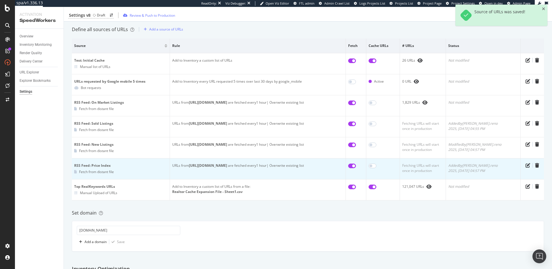
scroll to position [0, 0]
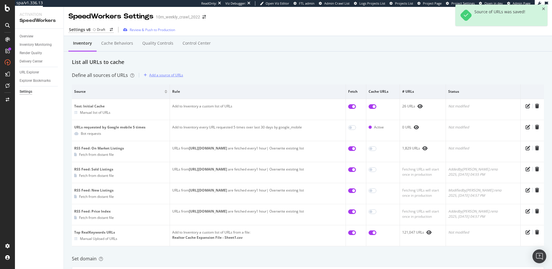
click at [169, 75] on div "Add a source of URLs" at bounding box center [166, 74] width 34 height 5
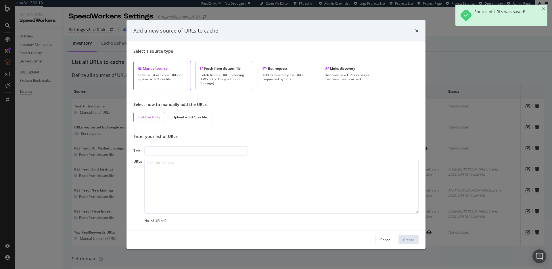
click at [210, 70] on div "Fetch from distant file" at bounding box center [224, 68] width 48 height 5
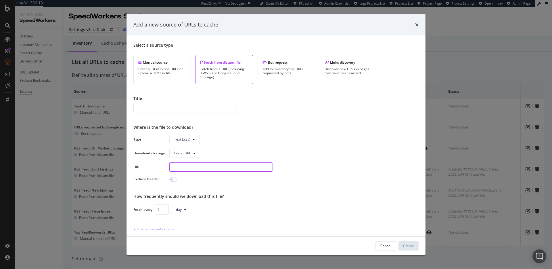
click at [192, 166] on input "modal" at bounding box center [221, 166] width 104 height 9
paste input "[URL][DOMAIN_NAME]"
type input "[URL][DOMAIN_NAME]"
click at [191, 138] on button "Text (.csv)" at bounding box center [184, 138] width 30 height 9
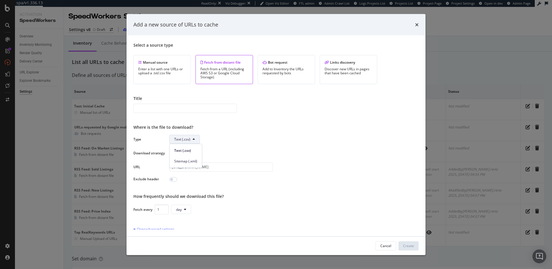
scroll to position [0, 0]
click at [184, 159] on span "Sitemap (.xml)" at bounding box center [185, 160] width 23 height 5
click at [175, 109] on input "modal" at bounding box center [185, 107] width 104 height 9
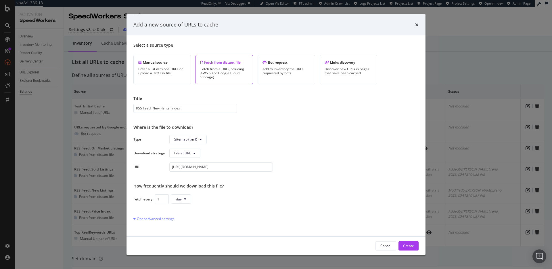
type input "RSS Feed: New Rental Index"
click at [348, 104] on div "Select a source type Manual source Enter a list with one URLs or upload a .txt/…" at bounding box center [275, 135] width 285 height 187
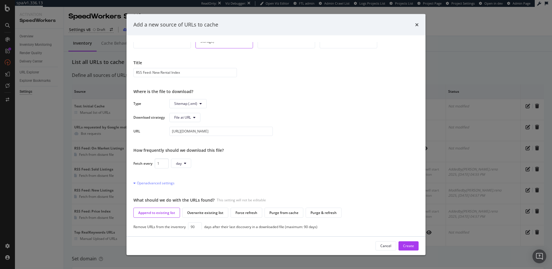
scroll to position [38, 0]
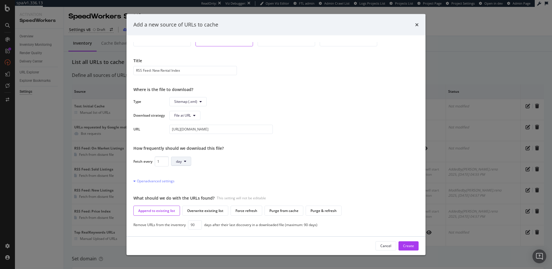
click at [182, 163] on button "day" at bounding box center [181, 160] width 20 height 9
click at [187, 181] on span "hour" at bounding box center [181, 183] width 11 height 5
click at [164, 182] on div "Open advanced settings" at bounding box center [153, 180] width 41 height 5
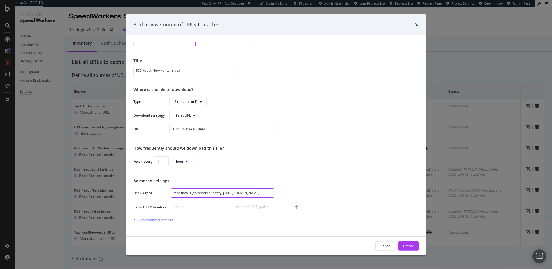
click at [208, 191] on input "Mozilla/5.0 (compatible; botify; http://botify.com)" at bounding box center [223, 192] width 104 height 9
paste input "ActivationCaching"
type input "Mozilla/5.0 (compatible; ActivationCaching)"
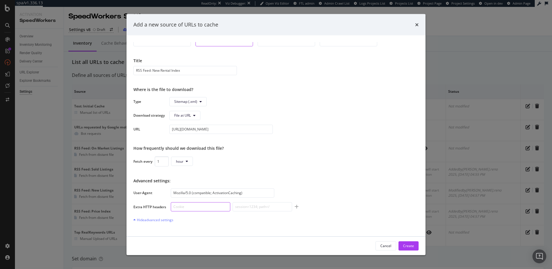
click at [206, 208] on input "modal" at bounding box center [201, 206] width 60 height 9
paste input "x-kasada-access-token"
type input "x-kasada-access-token"
click at [250, 206] on input "modal" at bounding box center [263, 206] width 60 height 9
paste input "d304669c-1a3e-4c9d-a0b6-d24556746263"
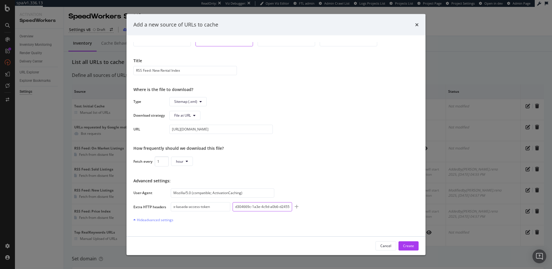
scroll to position [0, 13]
type input "d304669c-1a3e-4c9d-a0b6-d24556746263"
click at [146, 219] on div "Hide advanced settings" at bounding box center [153, 219] width 40 height 5
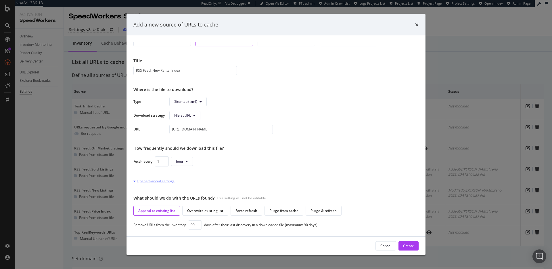
click at [156, 180] on div "Open advanced settings" at bounding box center [153, 180] width 41 height 5
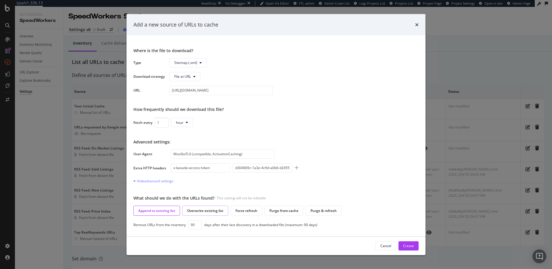
click at [199, 212] on div "Overwrite existing list" at bounding box center [205, 210] width 36 height 5
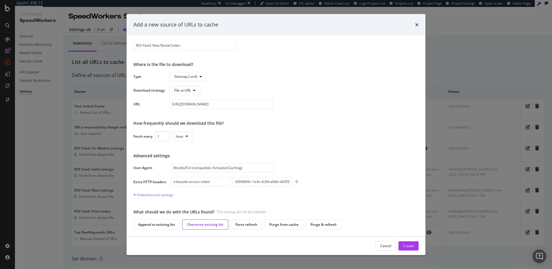
scroll to position [11, 0]
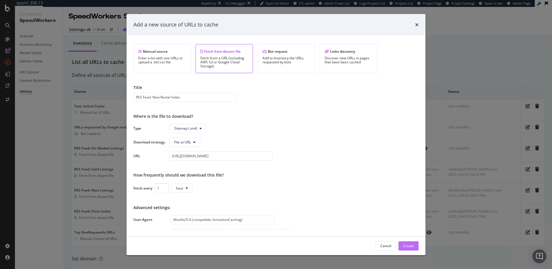
click at [406, 244] on div "Create" at bounding box center [408, 245] width 11 height 5
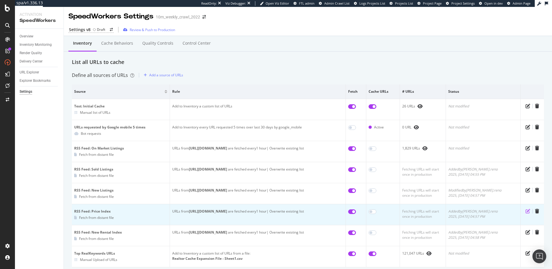
click at [526, 211] on icon "pen-to-square" at bounding box center [528, 210] width 5 height 5
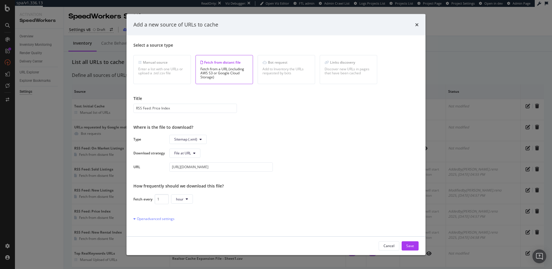
click at [185, 108] on input "RSS Feed: Price Index" at bounding box center [185, 107] width 104 height 9
type input "RSS Feed: Price Index"
click at [418, 26] on icon "times" at bounding box center [416, 24] width 3 height 5
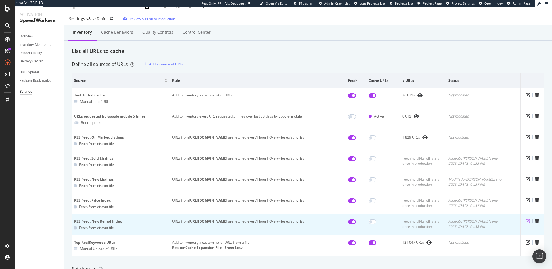
click at [526, 222] on icon "pen-to-square" at bounding box center [528, 221] width 5 height 5
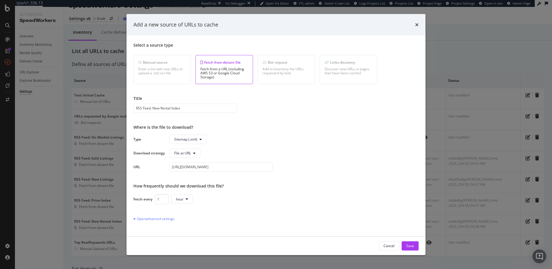
click at [486, 54] on div "Add a new source of URLs to cache Select a source type Manual source Enter a li…" at bounding box center [276, 134] width 552 height 269
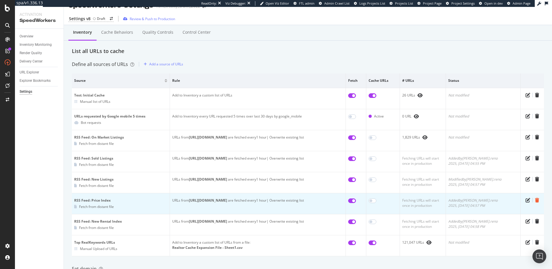
click at [535, 200] on icon "trash" at bounding box center [537, 200] width 4 height 5
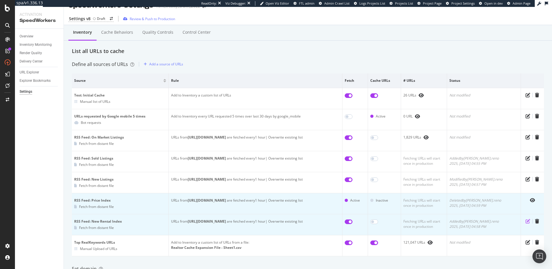
click at [526, 220] on icon "pen-to-square" at bounding box center [528, 221] width 5 height 5
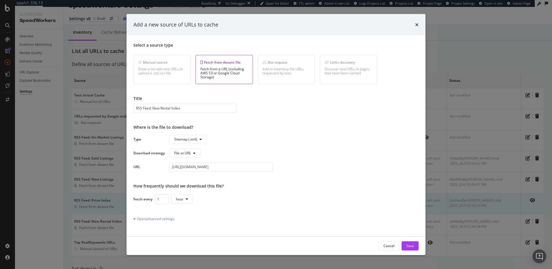
click at [177, 108] on input "RSS Feed: New Rental Index" at bounding box center [185, 107] width 104 height 9
type input "RSS Feed: New Rental Listings"
click at [413, 245] on div "Save" at bounding box center [410, 245] width 8 height 5
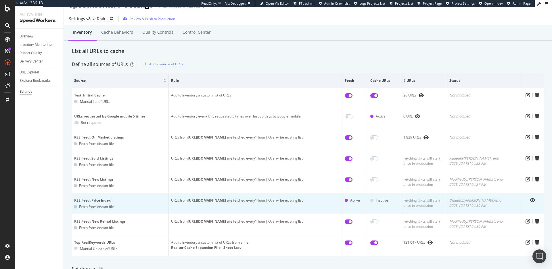
click at [168, 62] on div "Add a source of URLs" at bounding box center [166, 64] width 34 height 5
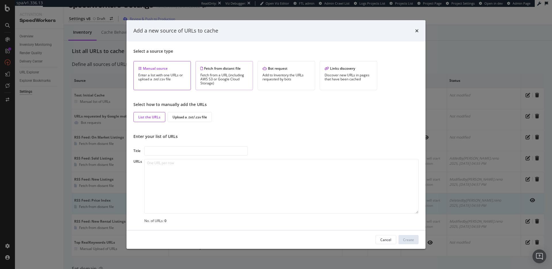
click at [214, 73] on div "Fetch from a URL (including AWS S3 or Google Cloud Storage)" at bounding box center [224, 79] width 48 height 12
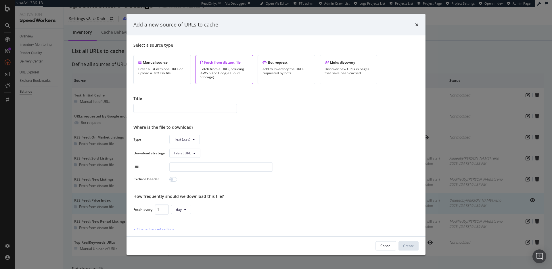
click at [177, 107] on input "modal" at bounding box center [185, 107] width 104 height 9
type input "RSS Feed: Open Houses"
click at [189, 139] on span "Text (.csv)" at bounding box center [182, 139] width 16 height 5
click at [195, 159] on span "Sitemap (.xml)" at bounding box center [185, 160] width 23 height 5
click at [214, 168] on input "modal" at bounding box center [221, 166] width 104 height 9
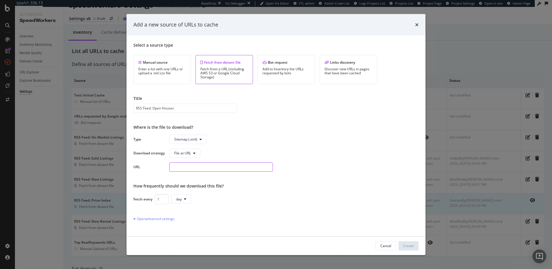
paste input "d304669c-1a3e-4c9d-a0b6-d24556746263"
type input "d304669c-1a3e-4c9d-a0b6-d24556746263"
click at [166, 217] on div "Open advanced settings" at bounding box center [153, 218] width 41 height 5
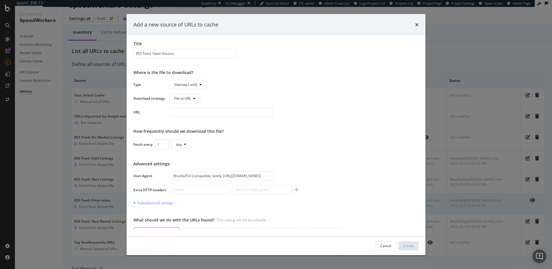
scroll to position [76, 0]
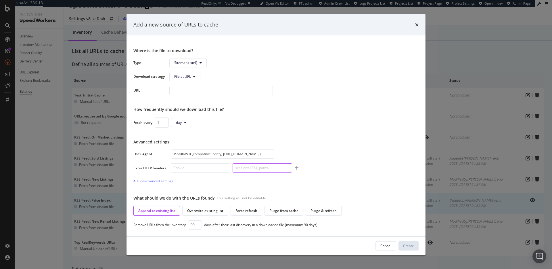
click at [260, 168] on input "modal" at bounding box center [263, 167] width 60 height 9
paste input "d304669c-1a3e-4c9d-a0b6-d24556746263"
type input "d304669c-1a3e-4c9d-a0b6-d24556746263"
click at [219, 92] on input "modal" at bounding box center [221, 89] width 104 height 9
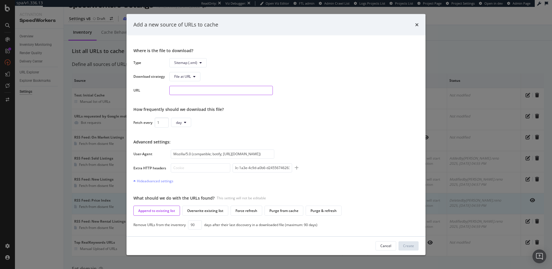
scroll to position [0, 0]
click at [218, 91] on input "modal" at bounding box center [221, 89] width 104 height 9
paste input "[URL][DOMAIN_NAME]"
type input "[URL][DOMAIN_NAME]"
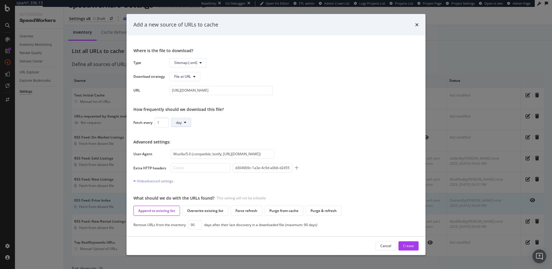
click at [181, 121] on span "day" at bounding box center [179, 122] width 6 height 5
click at [183, 143] on span "hour" at bounding box center [181, 144] width 11 height 5
click at [225, 154] on input "Mozilla/5.0 (compatible; botify; http://botify.com)" at bounding box center [223, 153] width 104 height 9
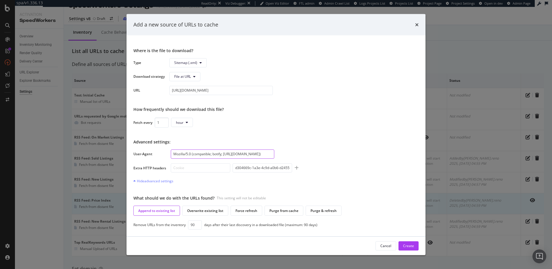
click at [225, 154] on input "Mozilla/5.0 (compatible; botify; http://botify.com)" at bounding box center [223, 153] width 104 height 9
paste input "ActivationCaching"
type input "Mozilla/5.0 (compatible; ActivationCaching)"
click at [197, 166] on input "modal" at bounding box center [201, 167] width 60 height 9
paste input "x-kasada-access-token"
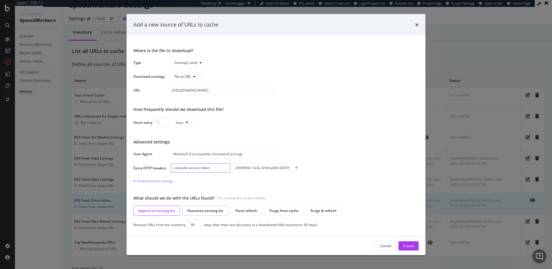
type input "x-kasada-access-token"
click at [206, 210] on div "Overwrite existing list" at bounding box center [205, 210] width 36 height 5
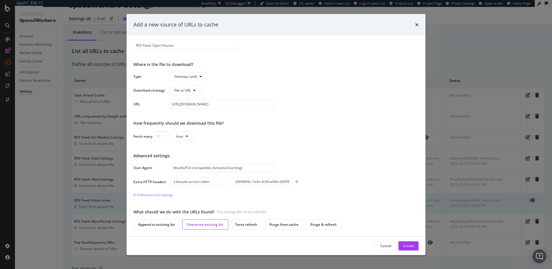
click at [347, 163] on div "User-Agent Mozilla/5.0 (compatible; ActivationCaching) Extra HTTP headers x-kas…" at bounding box center [275, 174] width 285 height 23
click at [411, 246] on div "Create" at bounding box center [408, 245] width 11 height 5
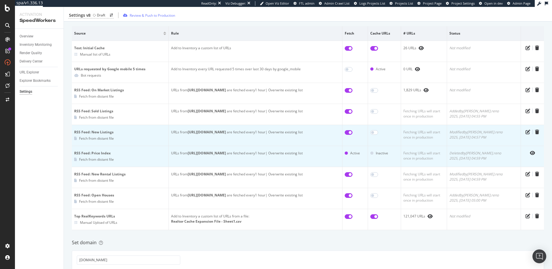
scroll to position [0, 0]
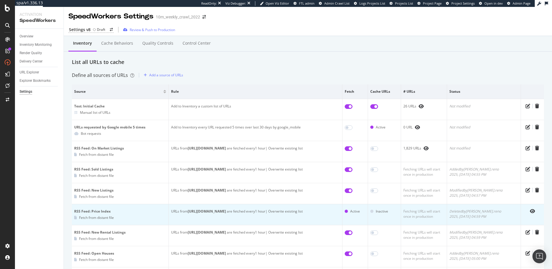
click at [219, 58] on div "List all URLs to cache" at bounding box center [308, 61] width 472 height 7
click at [156, 30] on div "Review & Push to Production" at bounding box center [152, 29] width 45 height 5
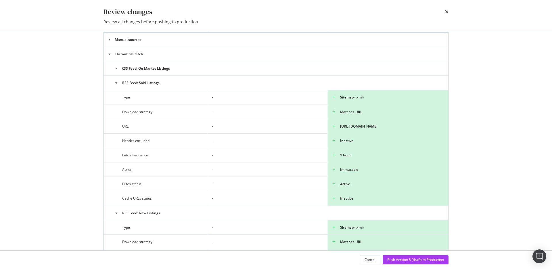
scroll to position [154, 0]
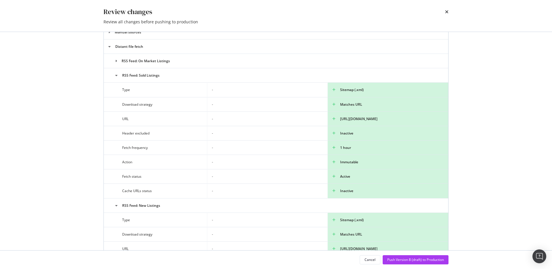
click at [116, 61] on icon "modal" at bounding box center [118, 60] width 6 height 3
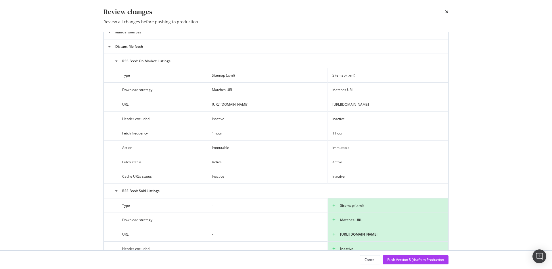
click at [116, 61] on icon "modal" at bounding box center [118, 60] width 7 height 3
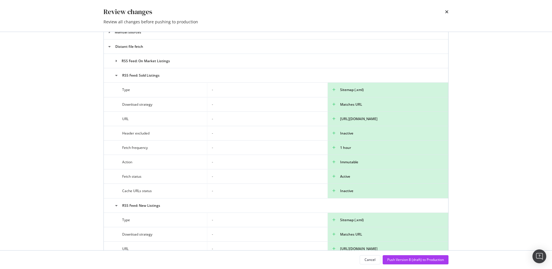
click at [117, 60] on icon "modal" at bounding box center [118, 60] width 6 height 3
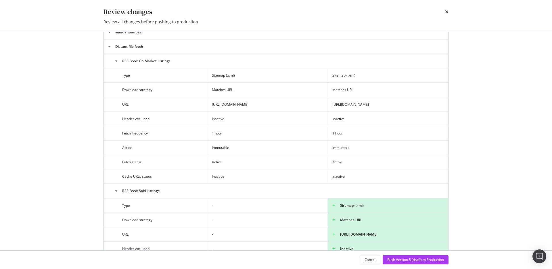
click at [117, 60] on icon "modal" at bounding box center [118, 60] width 7 height 3
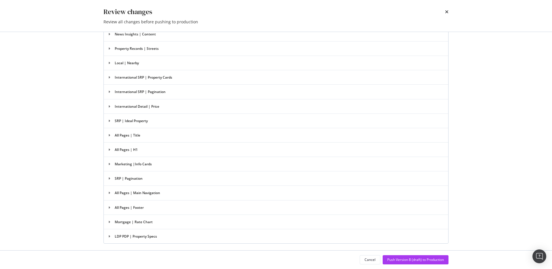
scroll to position [1278, 0]
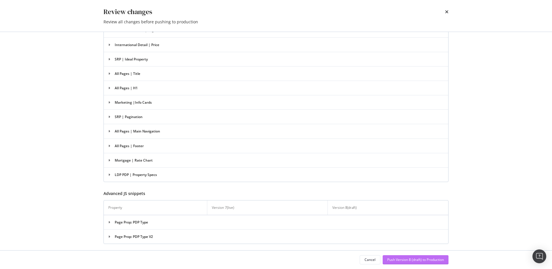
click at [409, 260] on div "Push Version 8 (draft) to Production" at bounding box center [415, 259] width 57 height 5
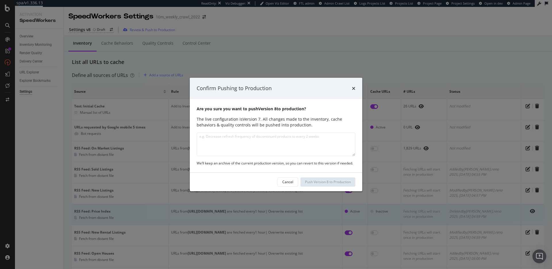
click at [261, 141] on textarea "modal" at bounding box center [276, 144] width 159 height 24
type textarea "Added the rest of the RSS Feeds as inventory sources"
click at [323, 181] on div "Push Version 8 to Production" at bounding box center [328, 181] width 46 height 5
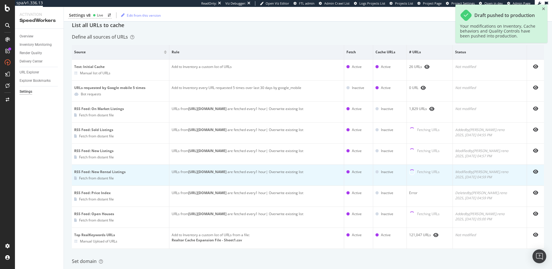
scroll to position [0, 0]
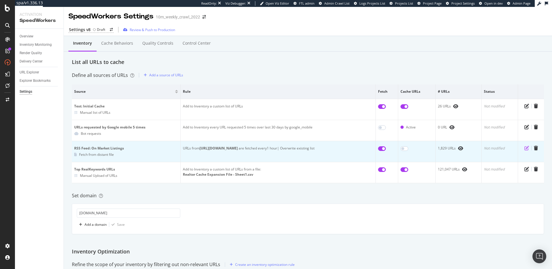
click at [524, 148] on icon "pen-to-square" at bounding box center [526, 147] width 5 height 5
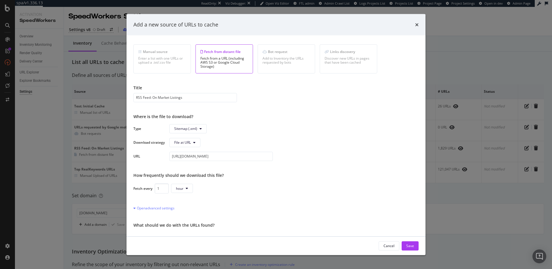
scroll to position [24, 0]
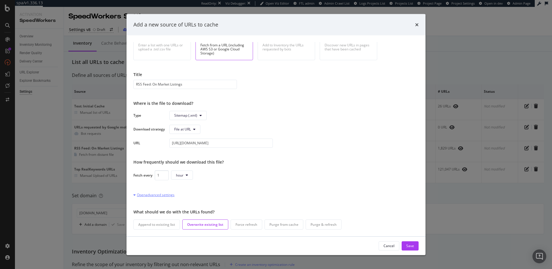
click at [158, 195] on div "Open advanced settings" at bounding box center [153, 194] width 41 height 5
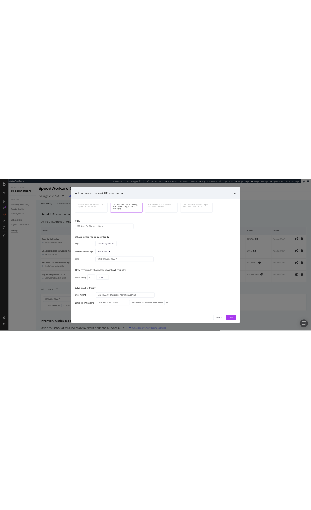
scroll to position [63, 0]
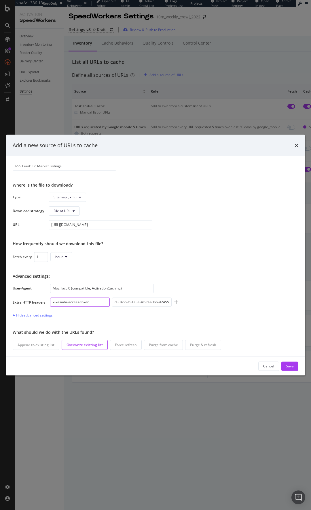
click at [65, 268] on input "x-kasada-access-token" at bounding box center [80, 301] width 60 height 9
click at [80, 268] on input "Mozilla/5.0 (compatible; ActivationCaching)" at bounding box center [102, 287] width 104 height 9
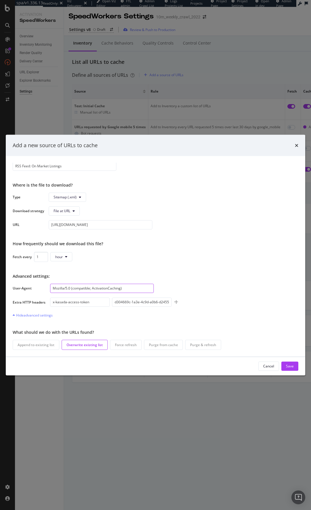
click at [80, 268] on input "Mozilla/5.0 (compatible; ActivationCaching)" at bounding box center [102, 287] width 104 height 9
click at [81, 268] on input "x-kasada-access-token" at bounding box center [80, 301] width 60 height 9
click at [127, 268] on input "d304669c-1a3e-4c9d-a0b6-d24556746263" at bounding box center [142, 301] width 60 height 9
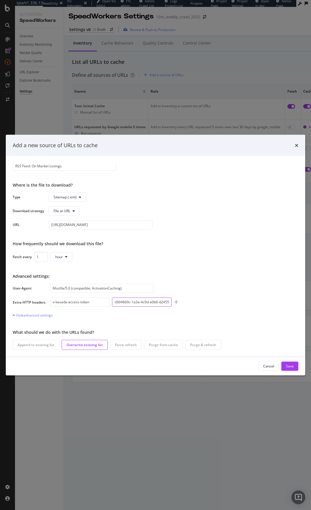
click at [127, 268] on input "d304669c-1a3e-4c9d-a0b6-d24556746263" at bounding box center [142, 301] width 60 height 9
click at [114, 268] on input "Mozilla/5.0 (compatible; ActivationCaching)" at bounding box center [102, 287] width 104 height 9
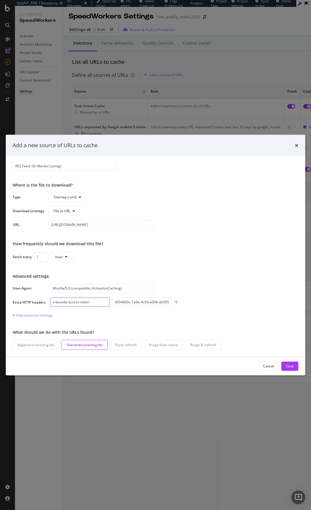
click at [68, 268] on input "x-kasada-access-token" at bounding box center [80, 301] width 60 height 9
click at [154, 268] on input "d304669c-1a3e-4c9d-a0b6-d24556746263" at bounding box center [142, 301] width 60 height 9
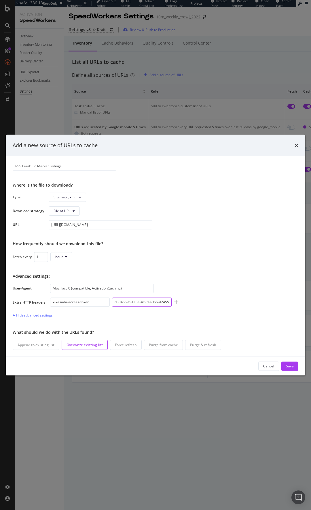
click at [154, 268] on input "d304669c-1a3e-4c9d-a0b6-d24556746263" at bounding box center [142, 301] width 60 height 9
click at [92, 268] on input "Mozilla/5.0 (compatible; ActivationCaching)" at bounding box center [102, 287] width 104 height 9
click at [80, 268] on input "x-kasada-access-token" at bounding box center [80, 301] width 60 height 9
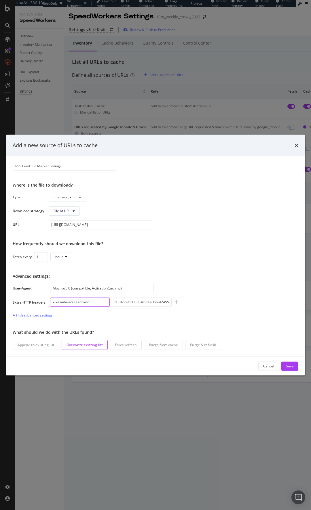
click at [80, 268] on input "x-kasada-access-token" at bounding box center [80, 301] width 60 height 9
click at [141, 268] on input "d304669c-1a3e-4c9d-a0b6-d24556746263" at bounding box center [142, 301] width 60 height 9
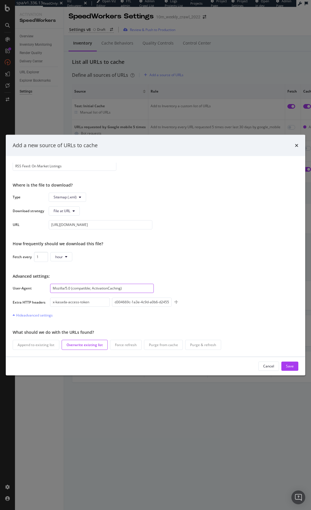
click at [140, 268] on input "Mozilla/5.0 (compatible; ActivationCaching)" at bounding box center [102, 287] width 104 height 9
click at [141, 268] on input "Mozilla/5.0 (compatible; ActivationCaching)" at bounding box center [102, 287] width 104 height 9
click at [79, 268] on input "x-kasada-access-token" at bounding box center [80, 301] width 60 height 9
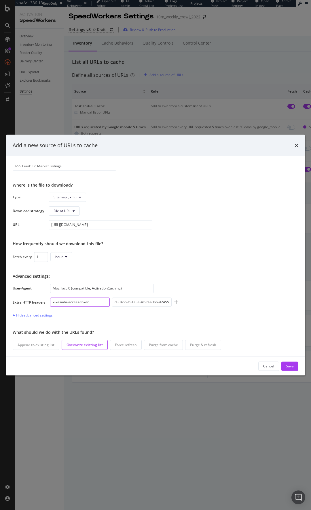
click at [79, 268] on input "x-kasada-access-token" at bounding box center [80, 301] width 60 height 9
click at [140, 268] on input "d304669c-1a3e-4c9d-a0b6-d24556746263" at bounding box center [142, 301] width 60 height 9
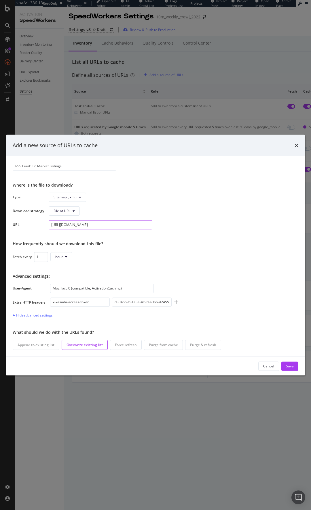
click at [136, 226] on input "[URL][DOMAIN_NAME]" at bounding box center [101, 224] width 104 height 9
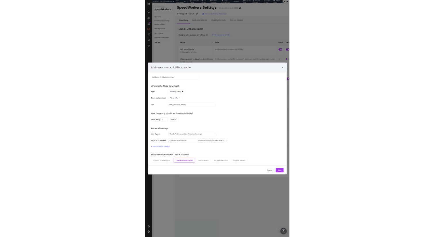
scroll to position [0, 0]
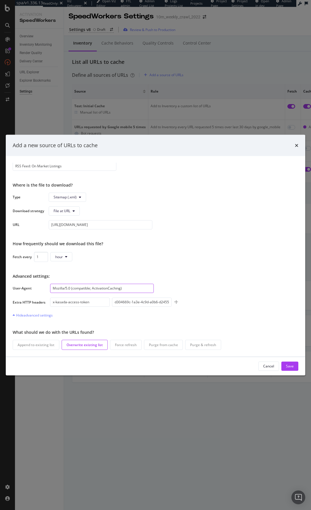
click at [110, 268] on input "Mozilla/5.0 (compatible; ActivationCaching)" at bounding box center [102, 287] width 104 height 9
click at [111, 268] on input "Mozilla/5.0 (compatible; ActivationCaching)" at bounding box center [102, 287] width 104 height 9
click at [77, 268] on input "x-kasada-access-token" at bounding box center [80, 301] width 60 height 9
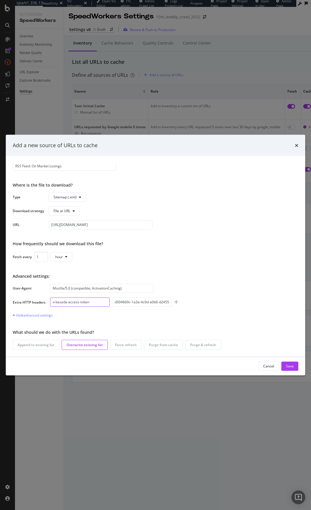
click at [77, 268] on input "x-kasada-access-token" at bounding box center [80, 301] width 60 height 9
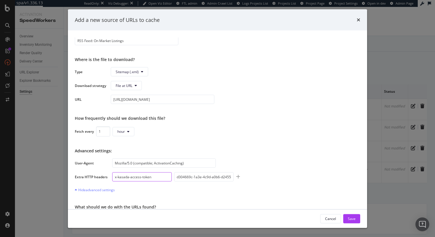
scroll to position [63, 0]
click at [66, 133] on div "Add a new source of URLs to cache Select a source type Manual source Enter a li…" at bounding box center [217, 118] width 435 height 237
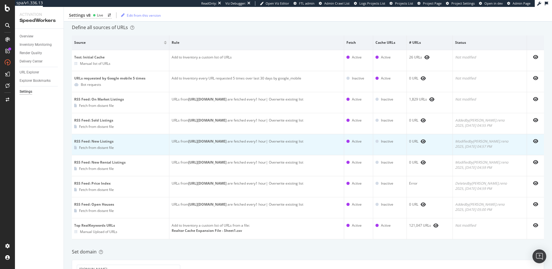
scroll to position [38, 0]
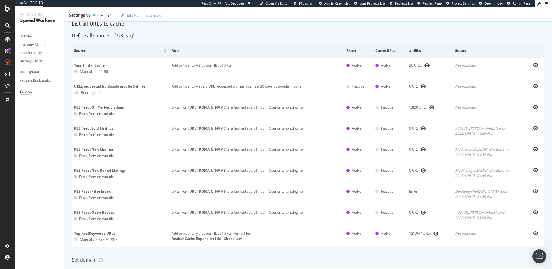
click at [310, 39] on div "Inventory Cache behaviors Quality Controls Control Center List all URLs to cach…" at bounding box center [308, 225] width 488 height 455
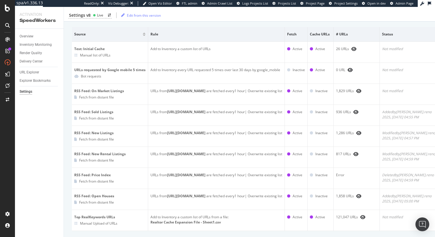
scroll to position [55, 0]
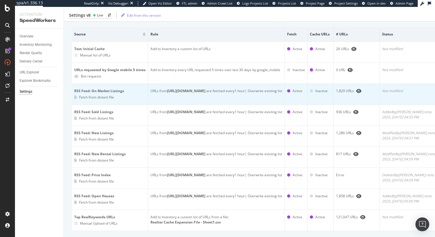
click at [237, 93] on div "URLs from [URL][DOMAIN_NAME] are fetched every 1 hour | Overwrite existing list" at bounding box center [216, 90] width 132 height 5
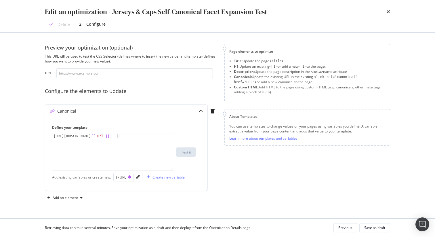
scroll to position [10, 0]
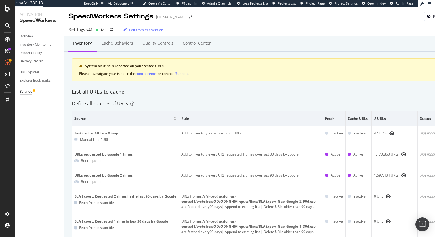
scroll to position [4, 0]
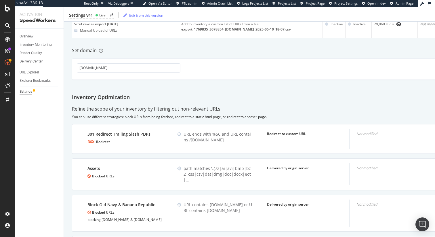
scroll to position [0, 0]
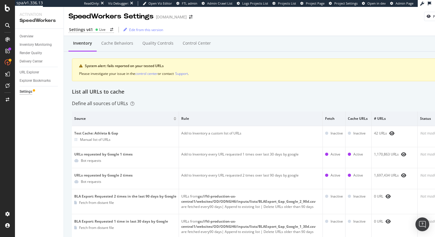
click at [279, 87] on div "Inventory Cache behaviors Quality Controls Control Center System alert: fails r…" at bounding box center [264, 64] width 384 height 48
click at [214, 94] on div "List all URLs to cache" at bounding box center [264, 91] width 384 height 7
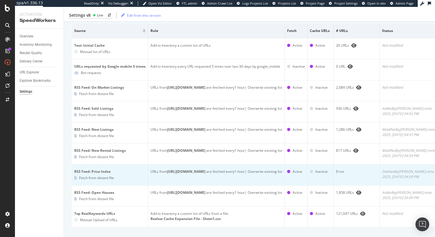
scroll to position [57, 0]
